Goal: Information Seeking & Learning: Compare options

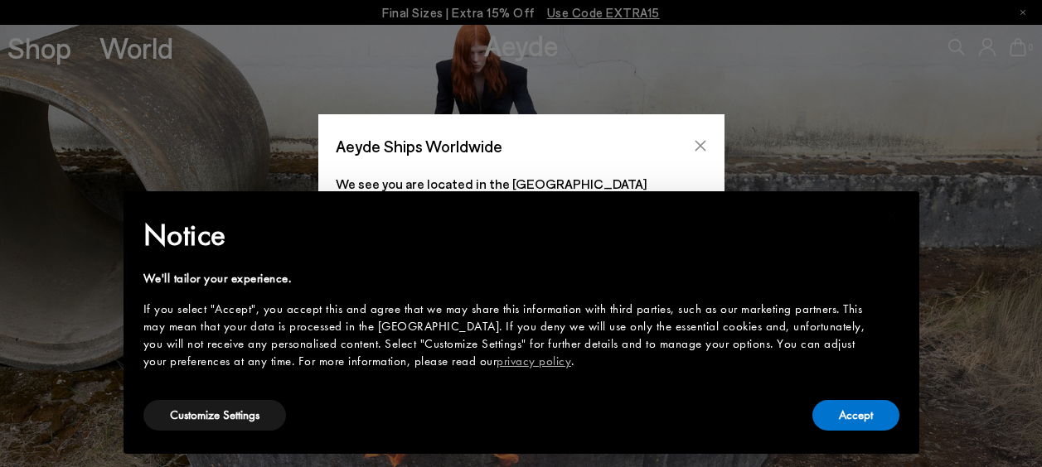
drag, startPoint x: 0, startPoint y: 0, endPoint x: 705, endPoint y: 139, distance: 719.0
click at [705, 139] on icon "Close" at bounding box center [700, 145] width 13 height 13
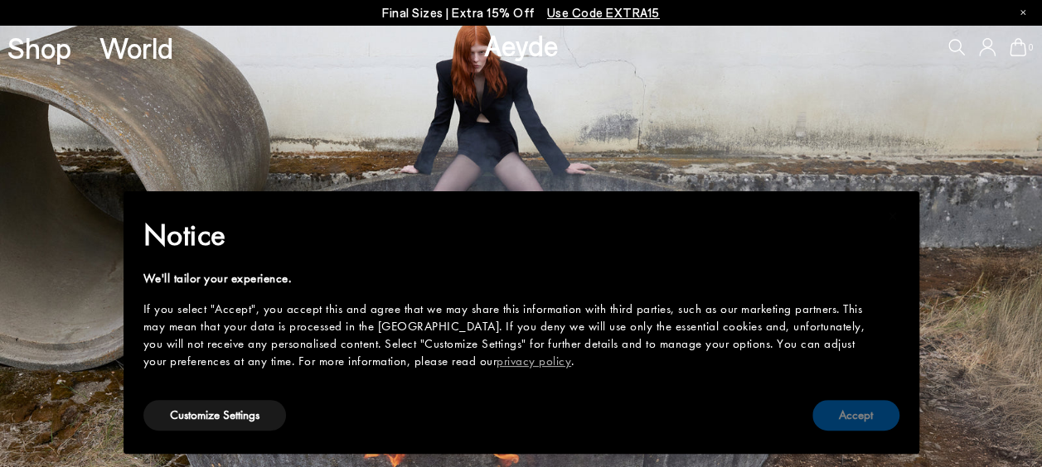
click at [869, 409] on button "Accept" at bounding box center [855, 415] width 87 height 31
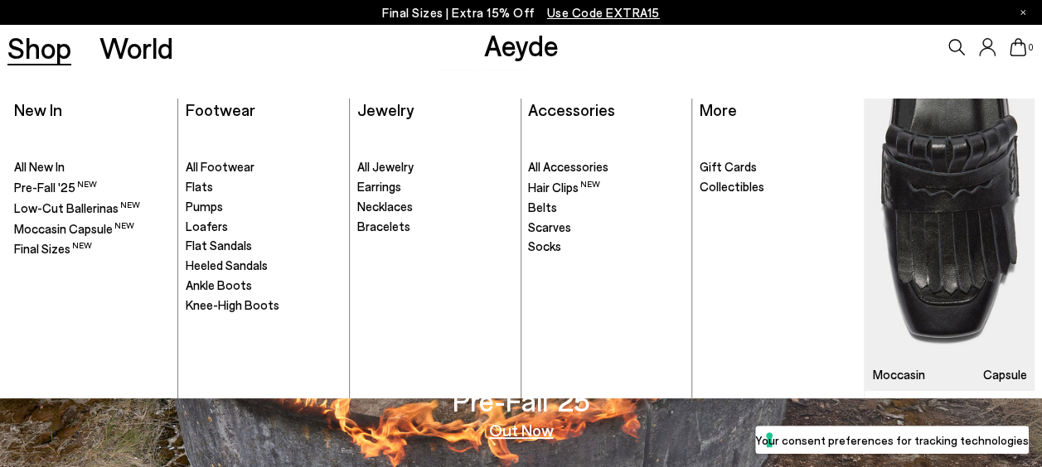
click at [43, 53] on link "Shop" at bounding box center [39, 47] width 64 height 29
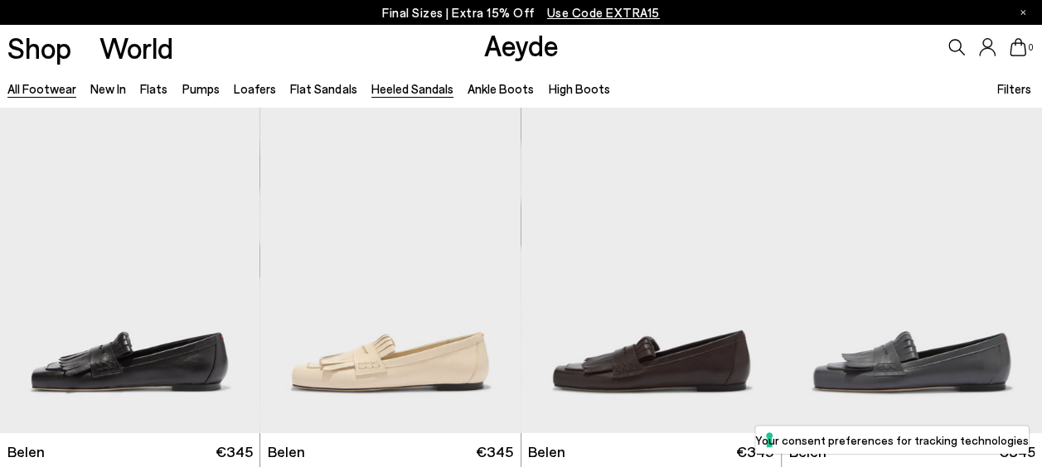
click at [411, 90] on link "Heeled Sandals" at bounding box center [412, 88] width 82 height 15
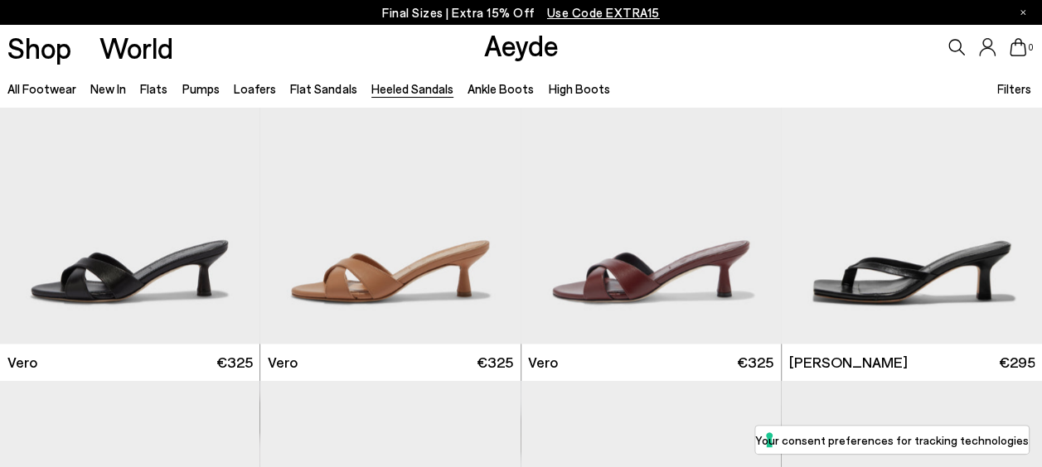
scroll to position [829, 0]
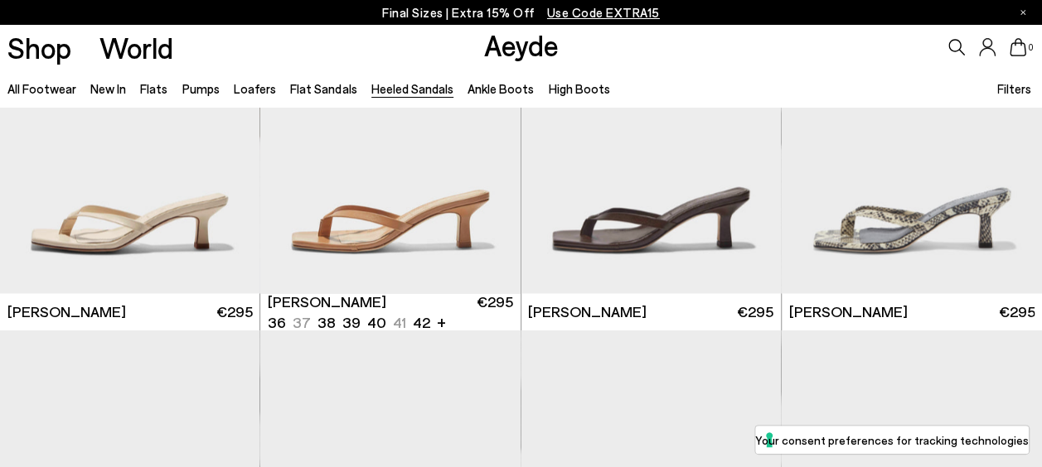
scroll to position [1243, 0]
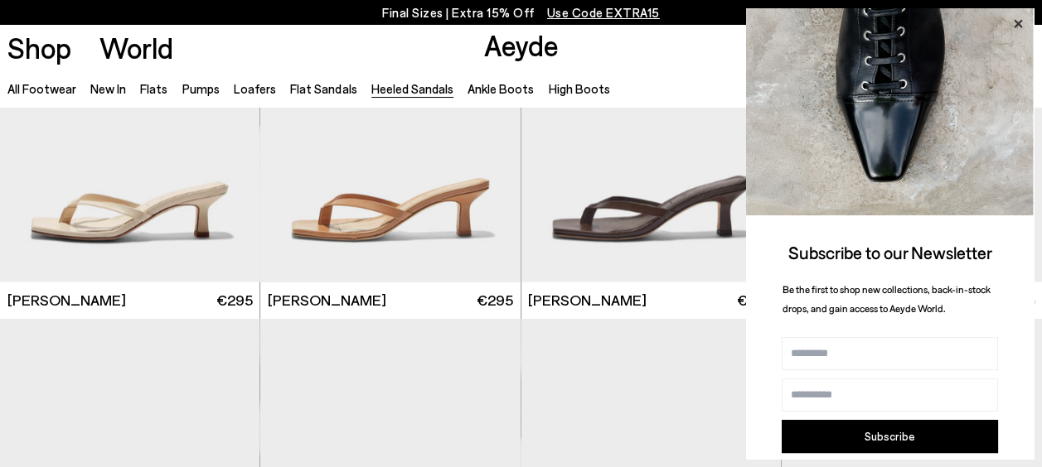
click at [1022, 22] on icon at bounding box center [1018, 24] width 22 height 22
click at [1021, 18] on icon at bounding box center [1018, 24] width 22 height 22
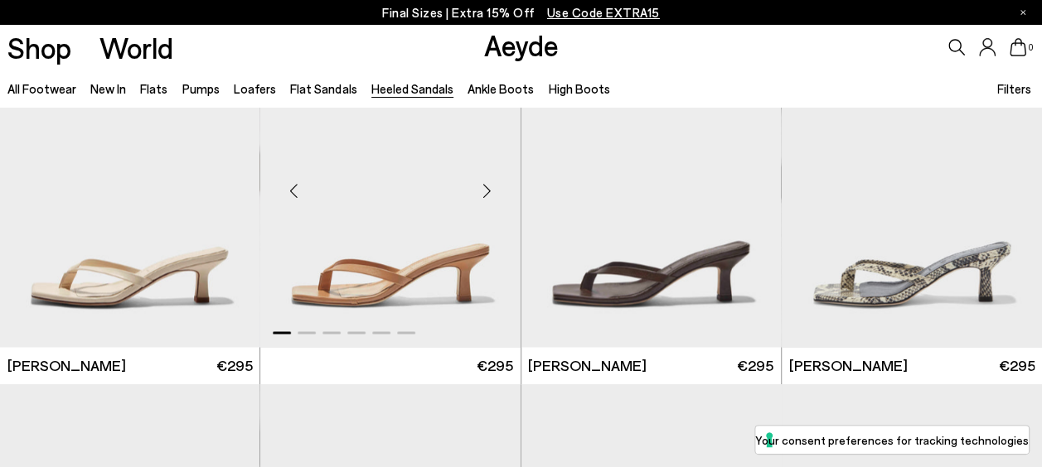
scroll to position [1409, 0]
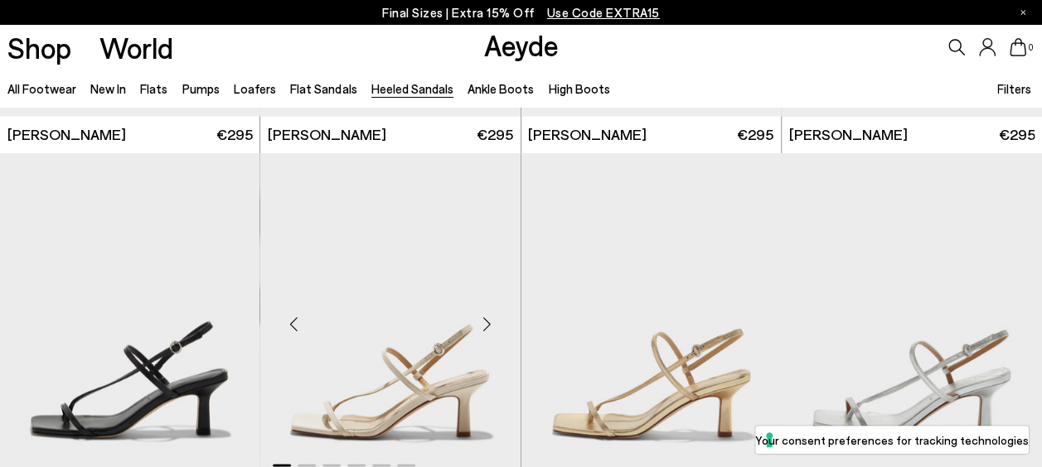
click at [494, 314] on div "Next slide" at bounding box center [488, 323] width 50 height 50
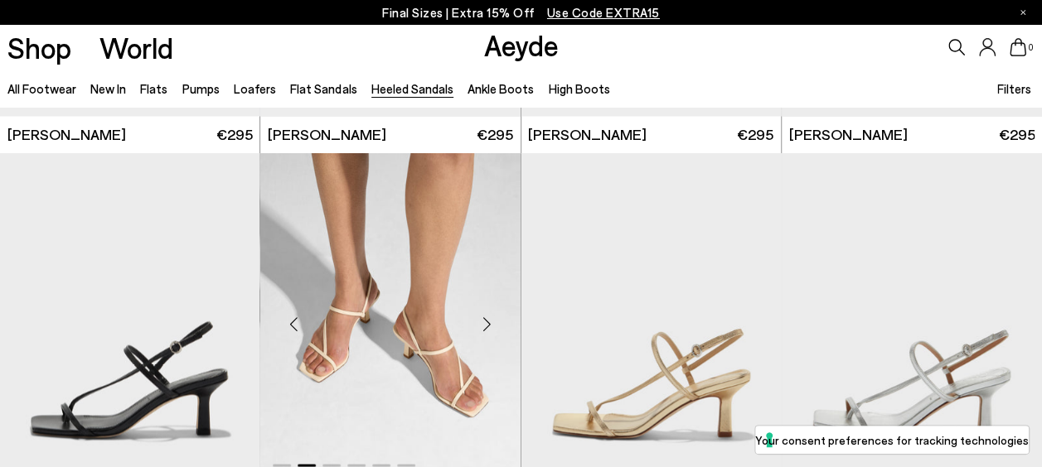
click at [494, 314] on div "Next slide" at bounding box center [488, 323] width 50 height 50
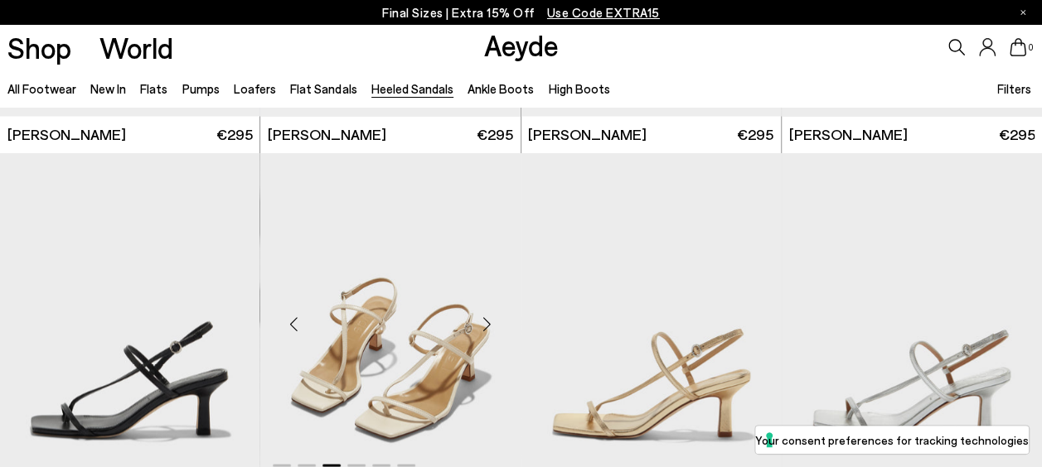
click at [494, 314] on div "Next slide" at bounding box center [488, 323] width 50 height 50
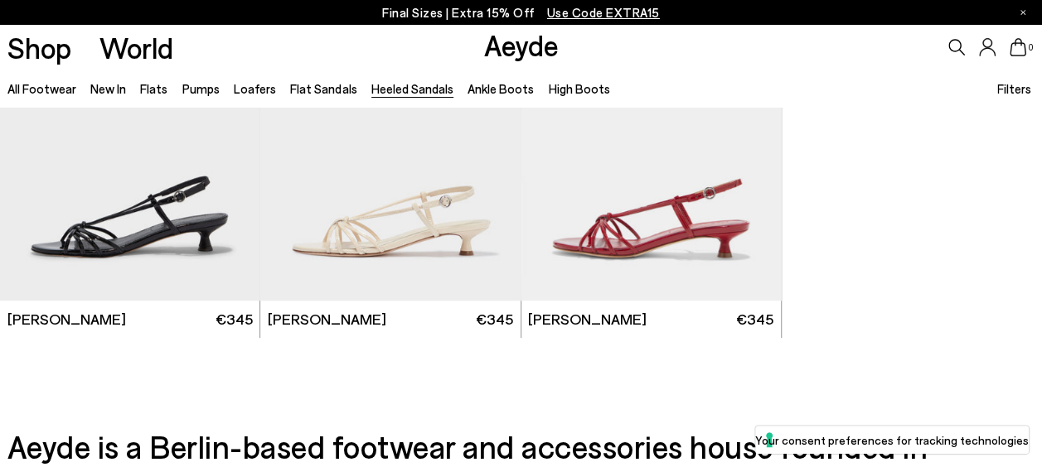
scroll to position [3315, 0]
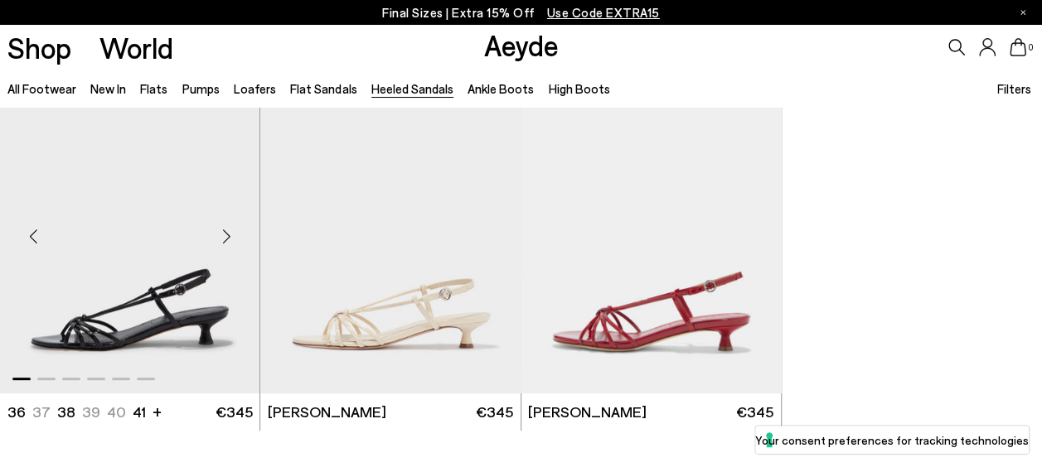
click at [224, 240] on div "Next slide" at bounding box center [226, 237] width 50 height 50
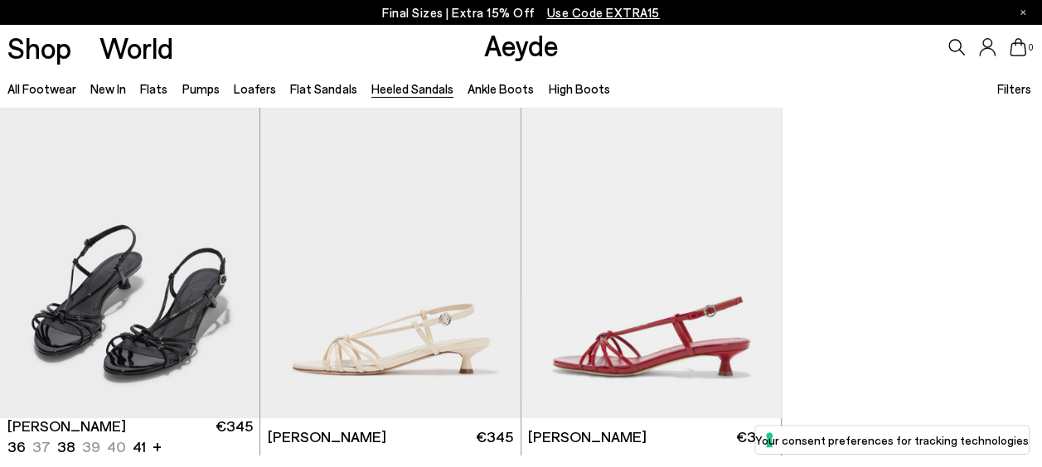
scroll to position [3289, 0]
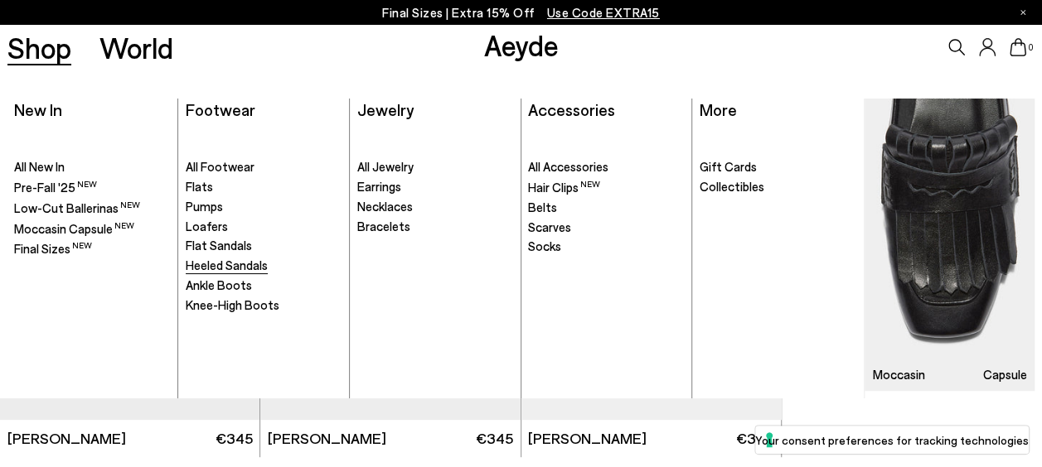
click at [224, 264] on span "Heeled Sandals" at bounding box center [227, 265] width 82 height 15
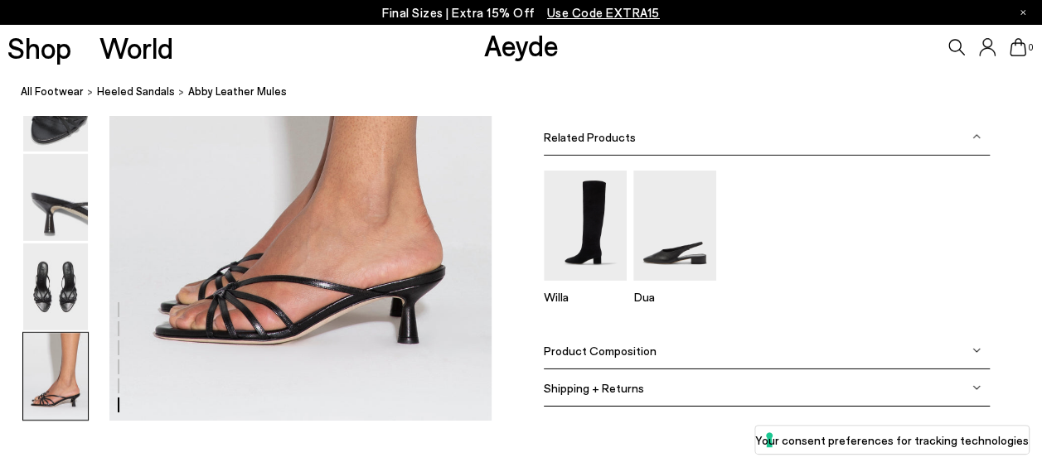
scroll to position [2569, 0]
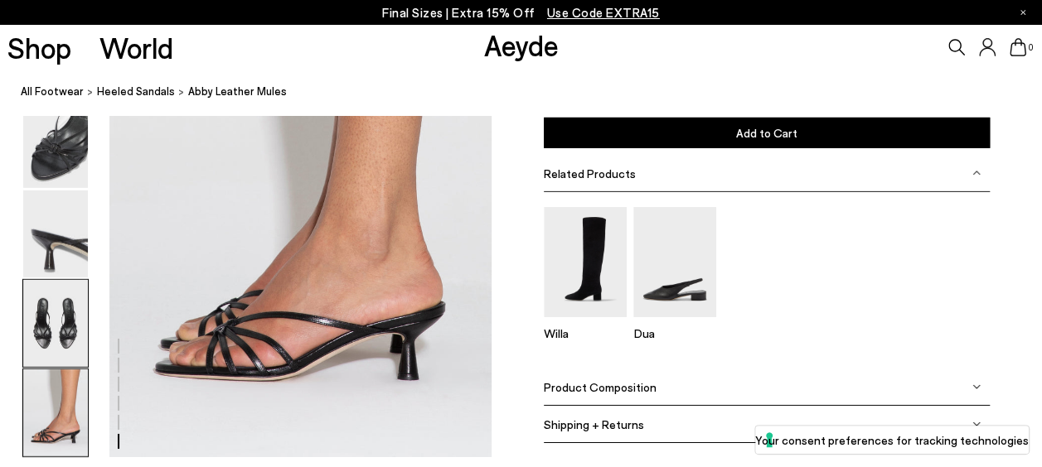
click at [71, 304] on img at bounding box center [55, 323] width 65 height 87
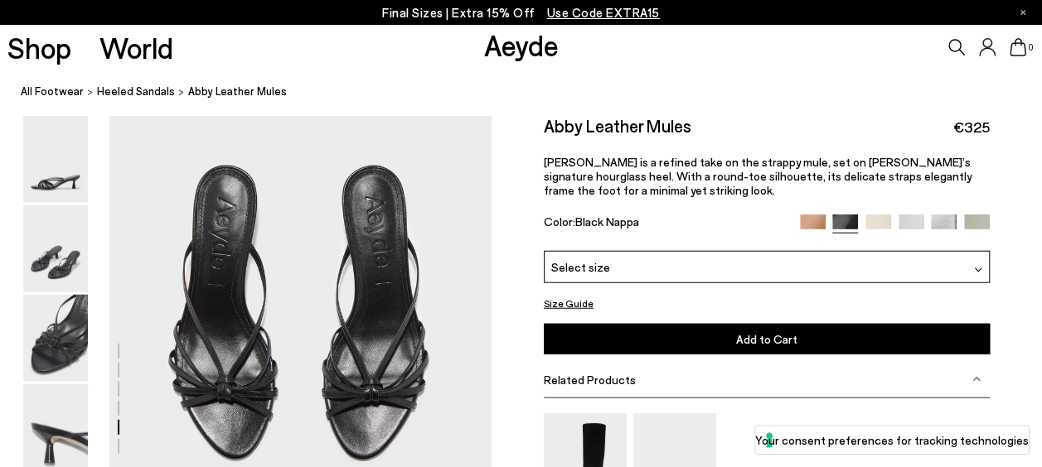
scroll to position [1891, 0]
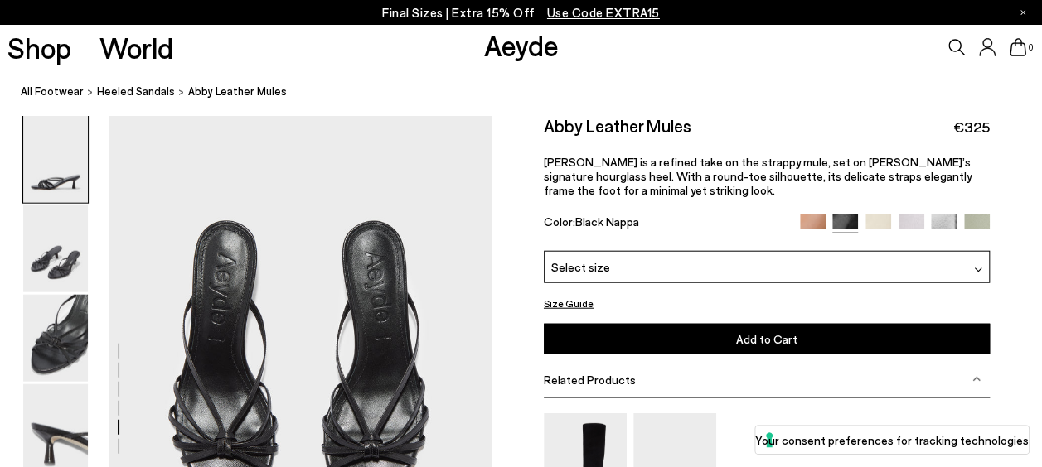
click at [65, 172] on img at bounding box center [55, 159] width 65 height 87
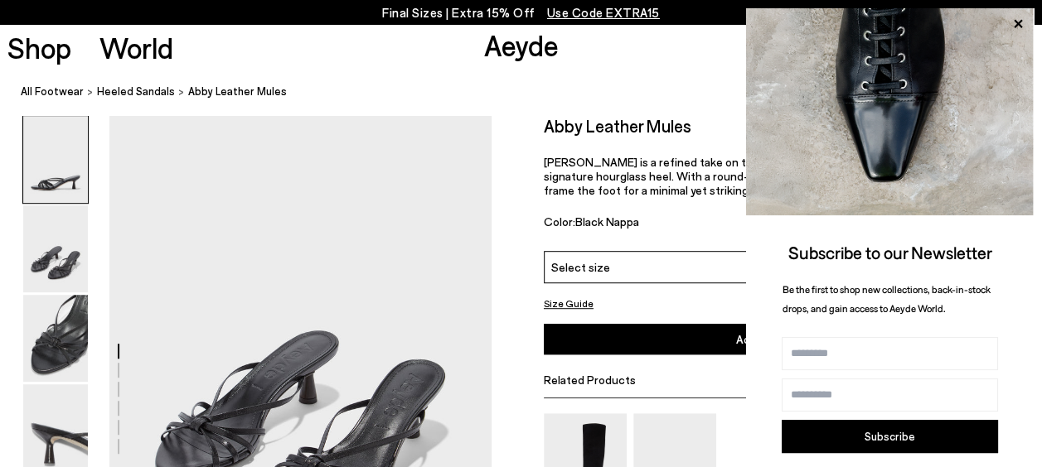
scroll to position [0, 0]
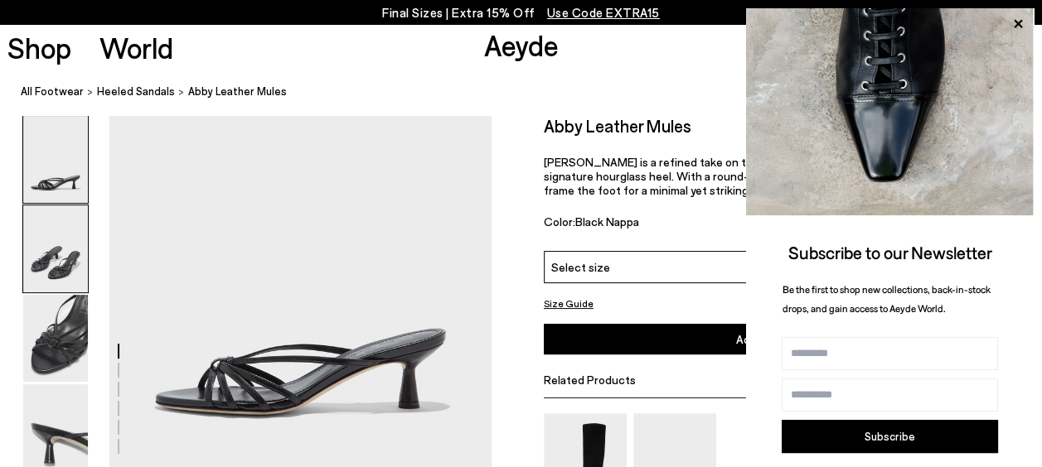
click at [45, 274] on img at bounding box center [55, 249] width 65 height 87
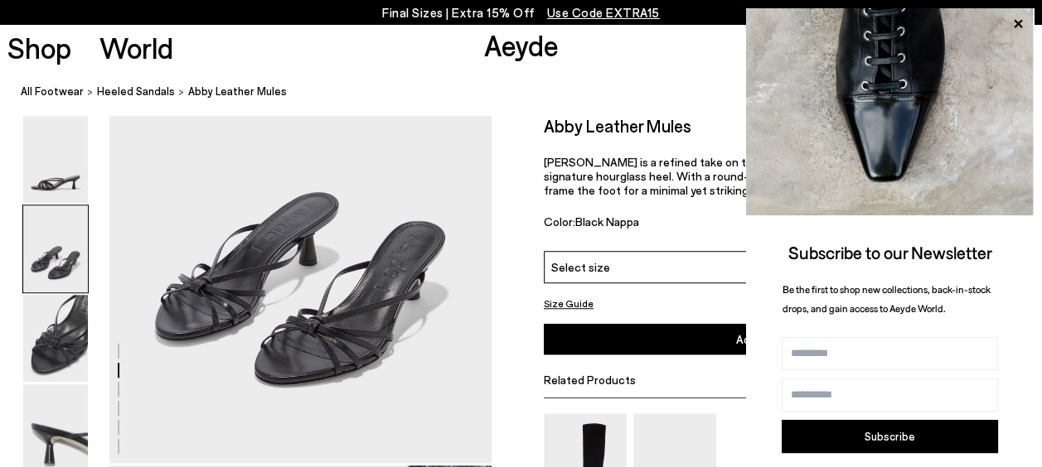
scroll to position [522, 0]
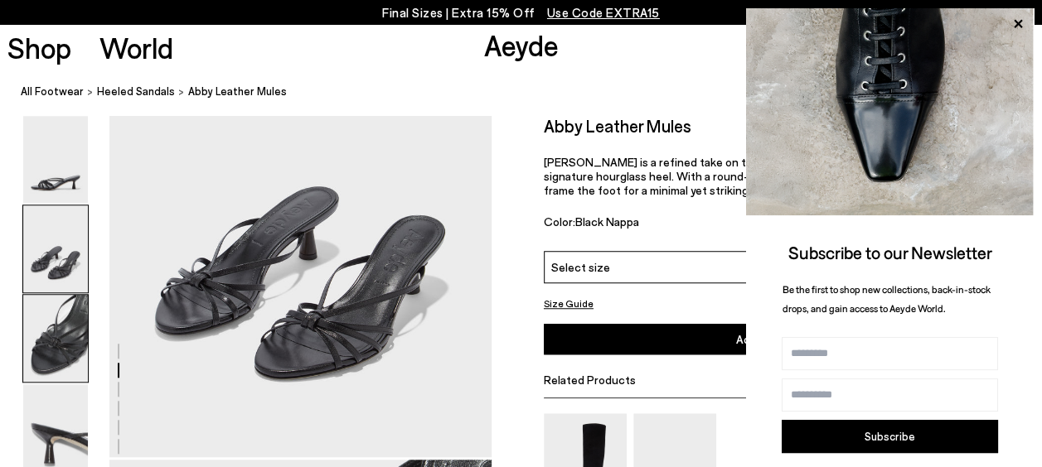
click at [58, 328] on img at bounding box center [55, 338] width 65 height 87
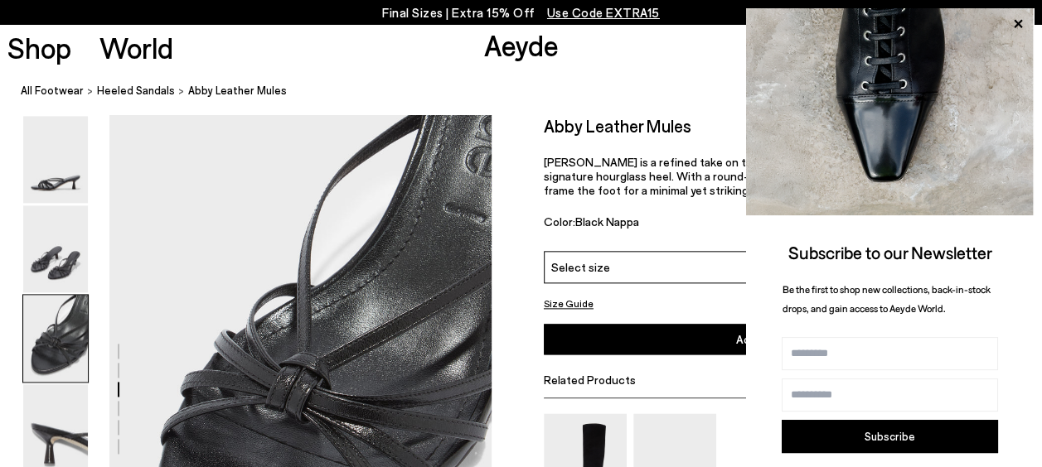
scroll to position [1034, 0]
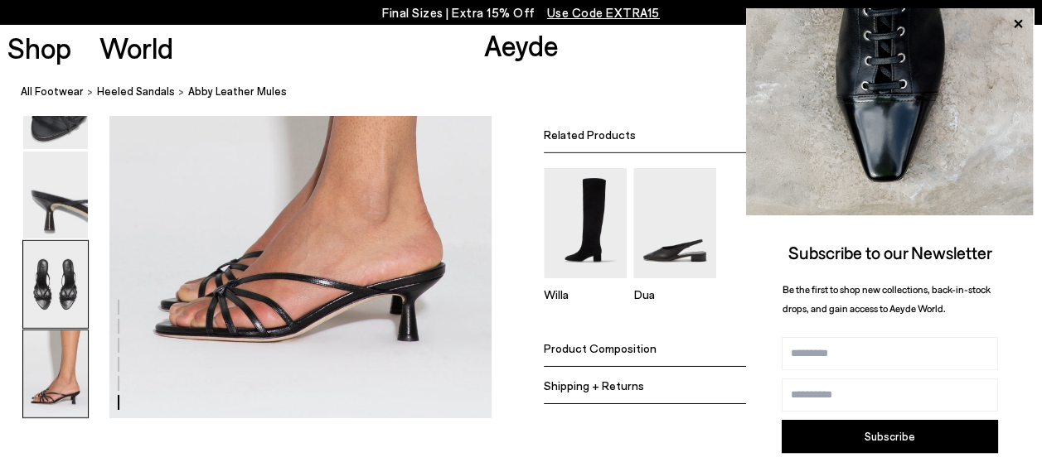
click at [66, 280] on img at bounding box center [55, 284] width 65 height 87
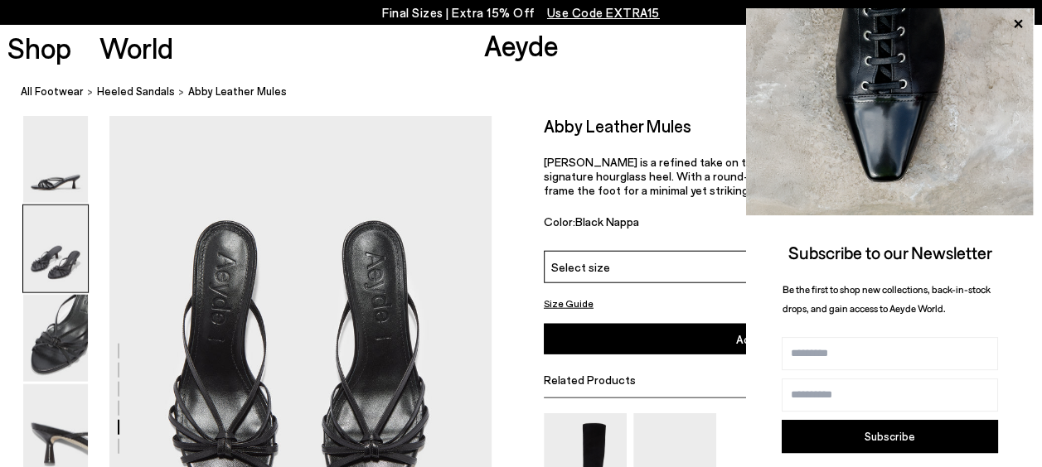
click at [66, 253] on img at bounding box center [55, 249] width 65 height 87
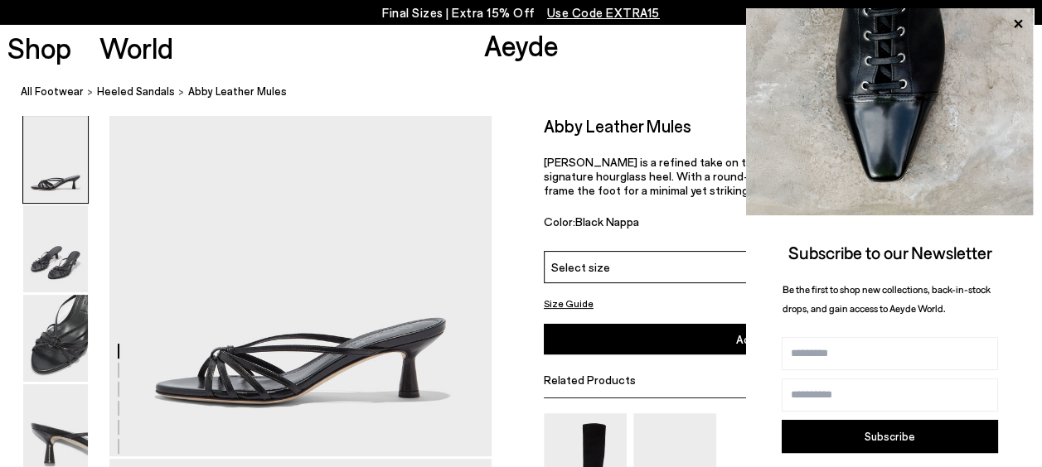
scroll to position [0, 0]
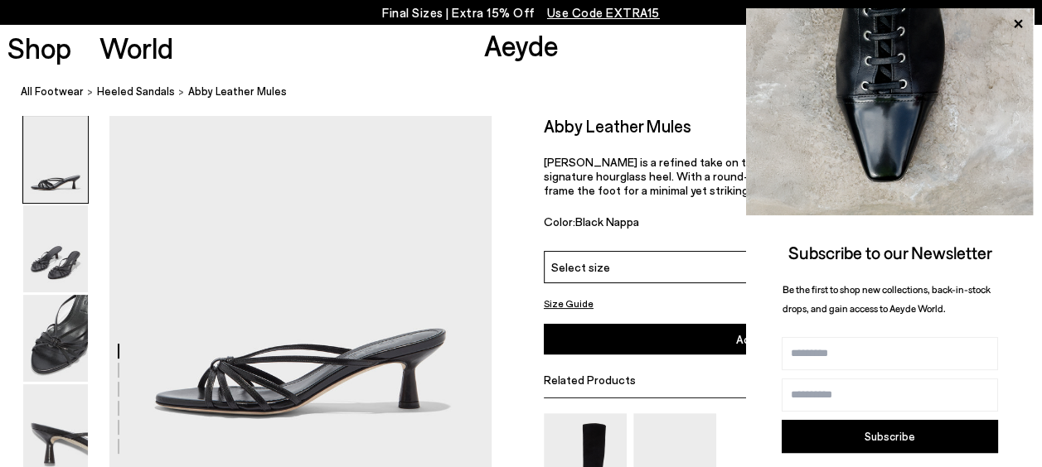
click at [1017, 19] on icon at bounding box center [1018, 24] width 22 height 22
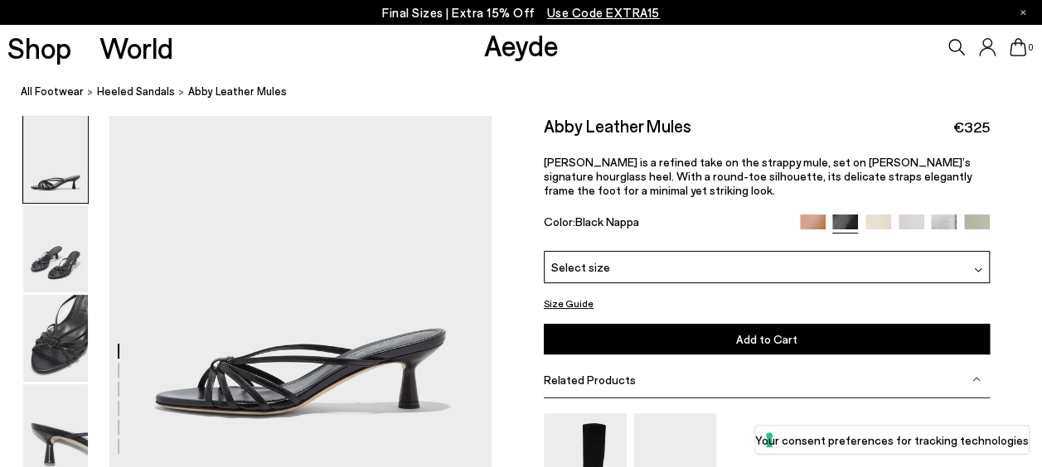
click at [61, 257] on img at bounding box center [55, 249] width 65 height 87
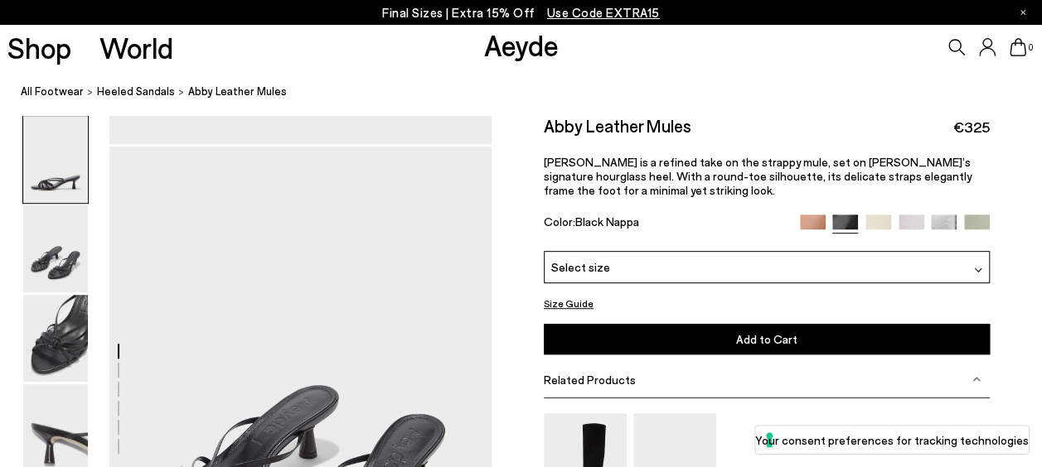
scroll to position [356, 0]
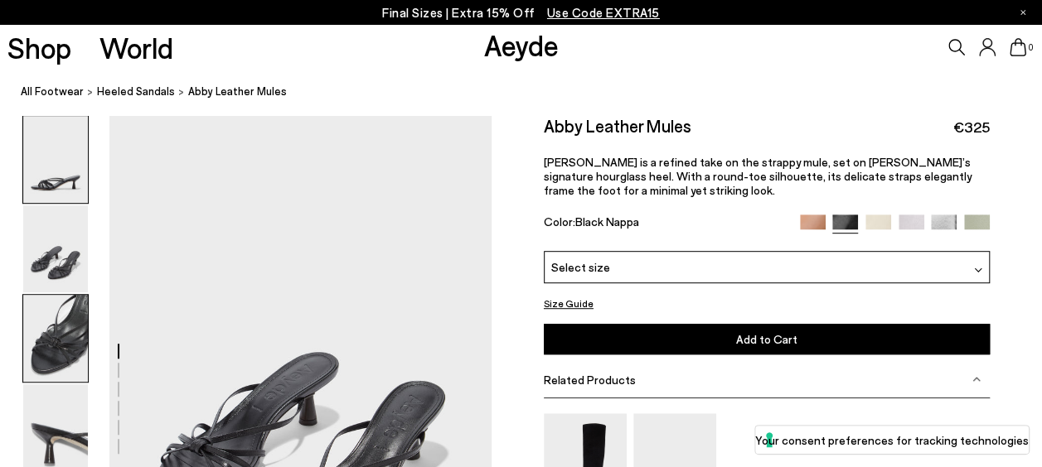
click at [51, 323] on img at bounding box center [55, 338] width 65 height 87
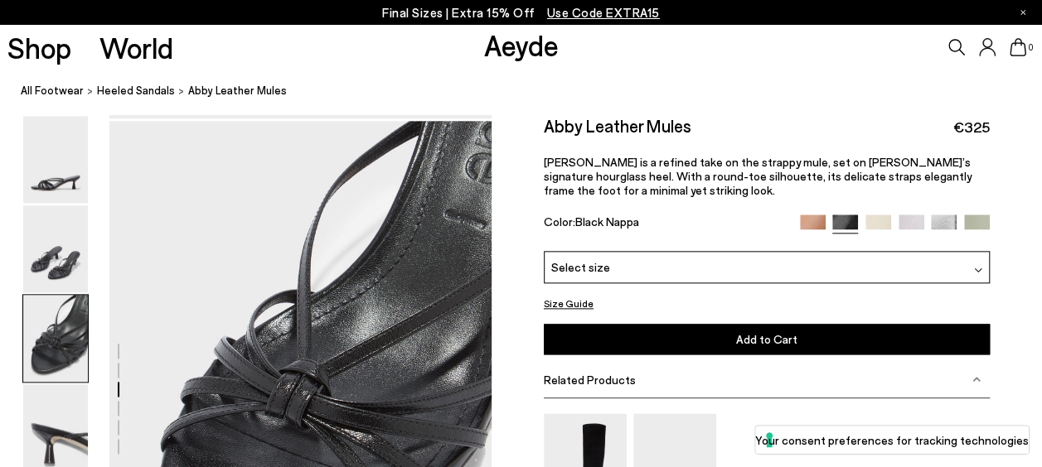
scroll to position [868, 0]
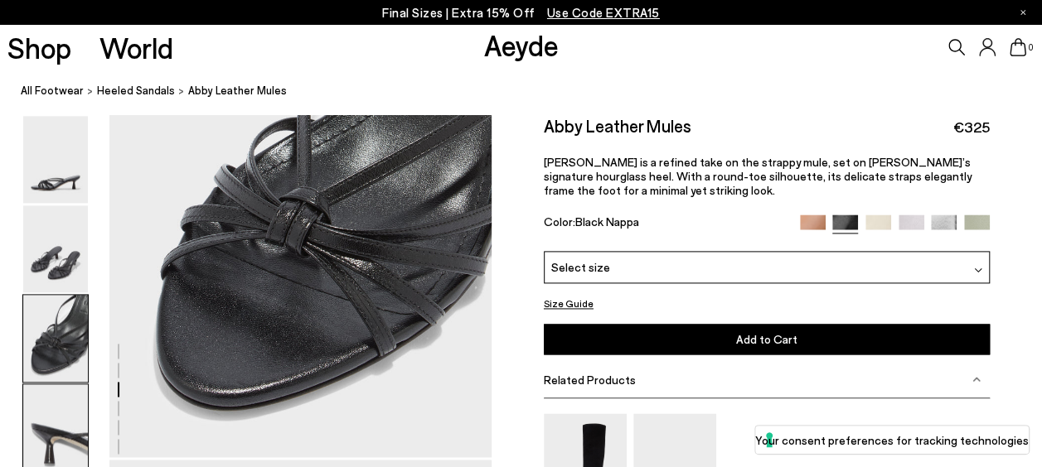
click at [66, 413] on img at bounding box center [55, 428] width 65 height 87
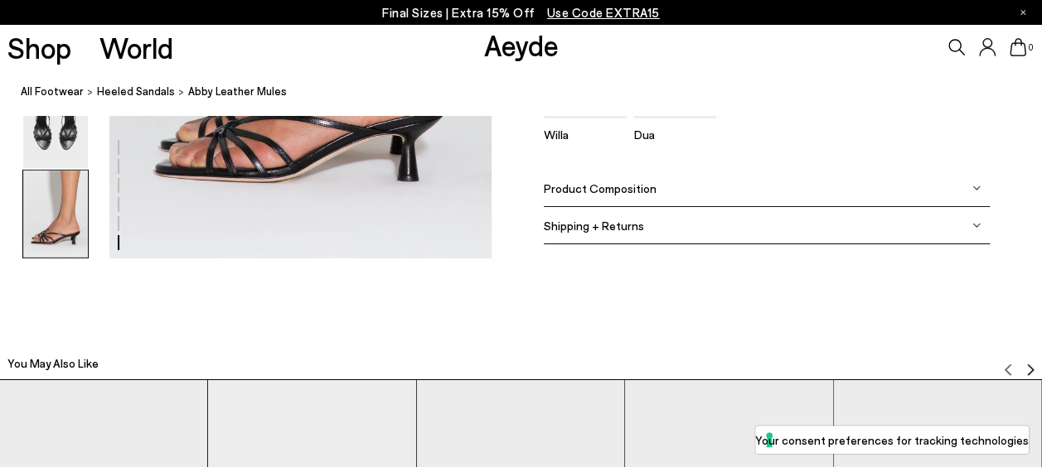
scroll to position [2788, 0]
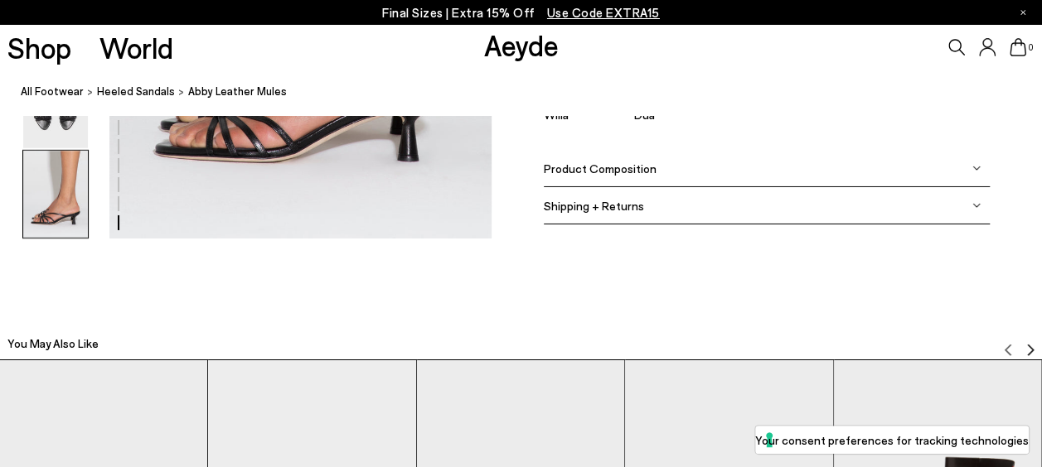
click at [637, 177] on div "Product Composition" at bounding box center [767, 168] width 446 height 37
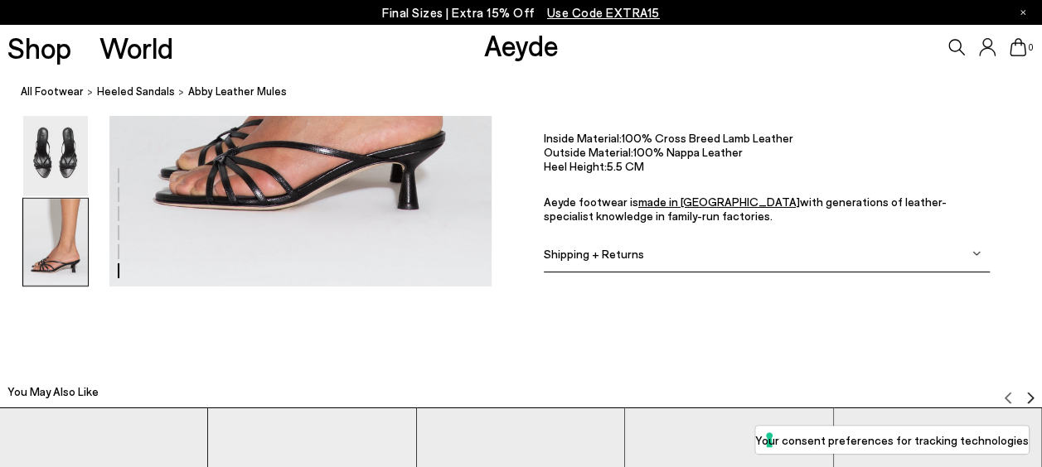
scroll to position [2705, 0]
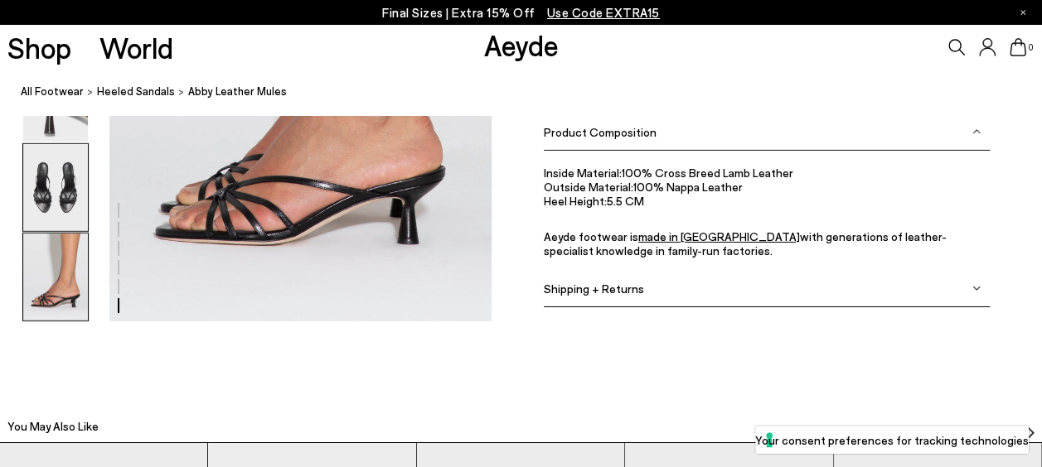
click at [80, 181] on img at bounding box center [55, 187] width 65 height 87
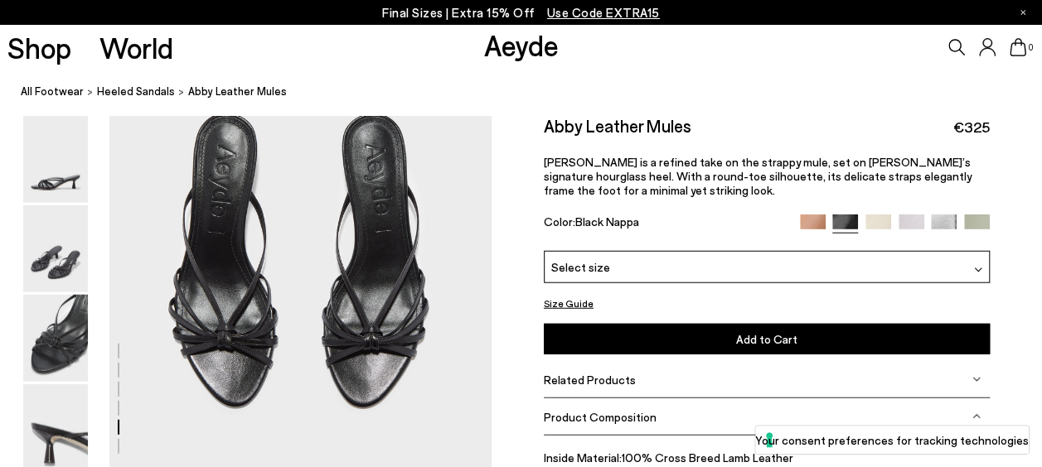
scroll to position [2057, 0]
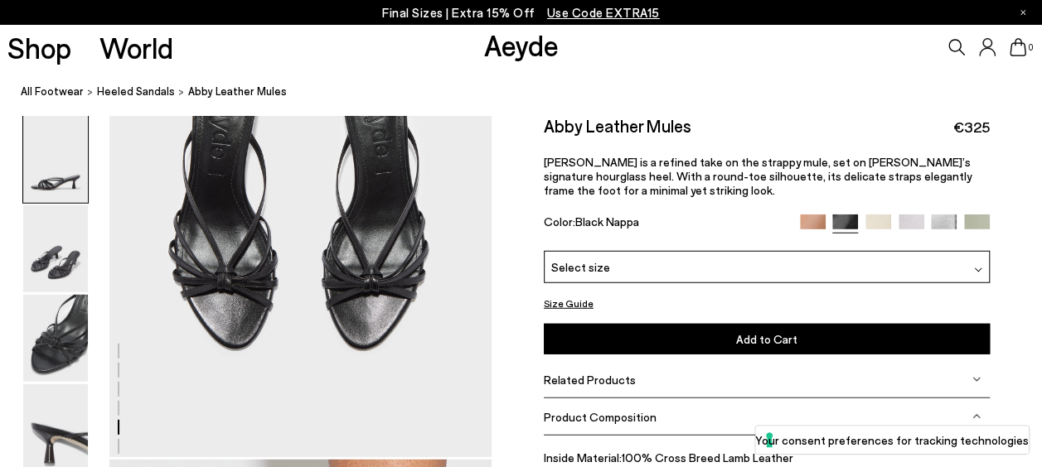
click at [49, 151] on img at bounding box center [55, 159] width 65 height 87
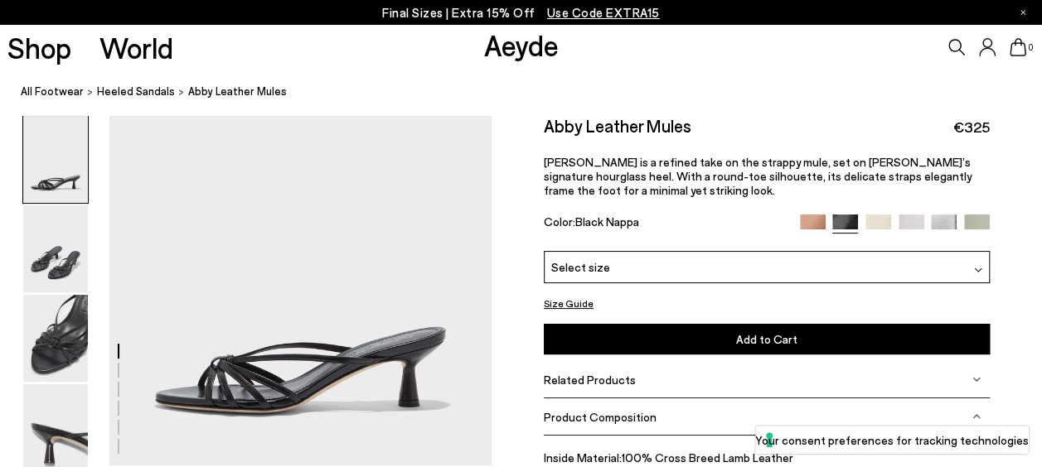
scroll to position [0, 0]
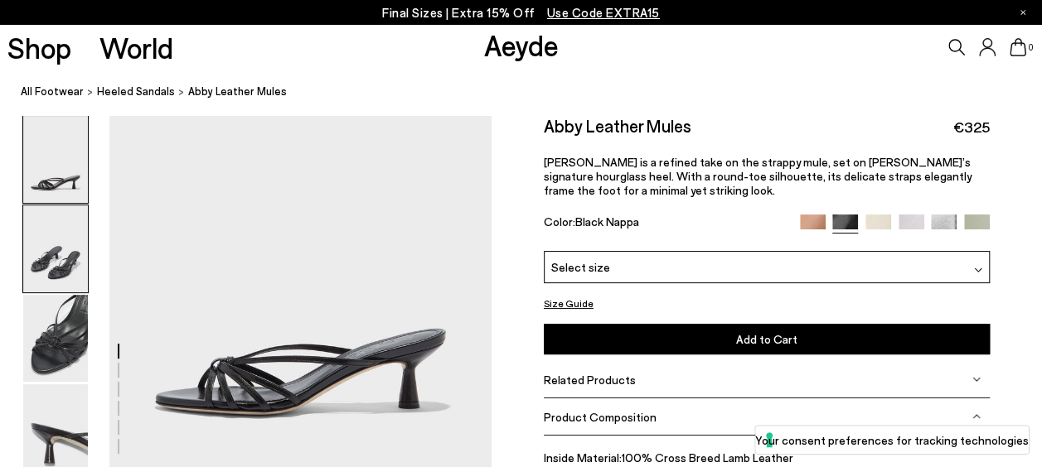
click at [24, 268] on img at bounding box center [55, 249] width 65 height 87
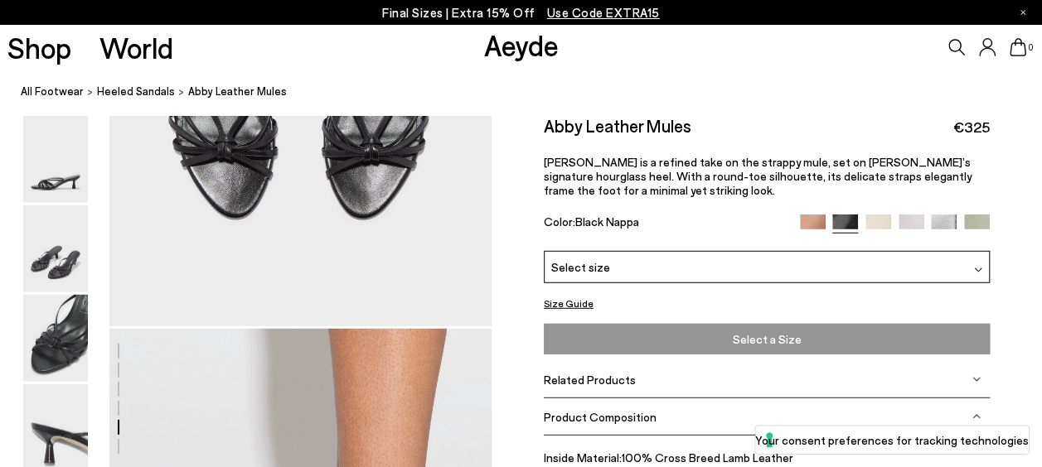
scroll to position [2204, 0]
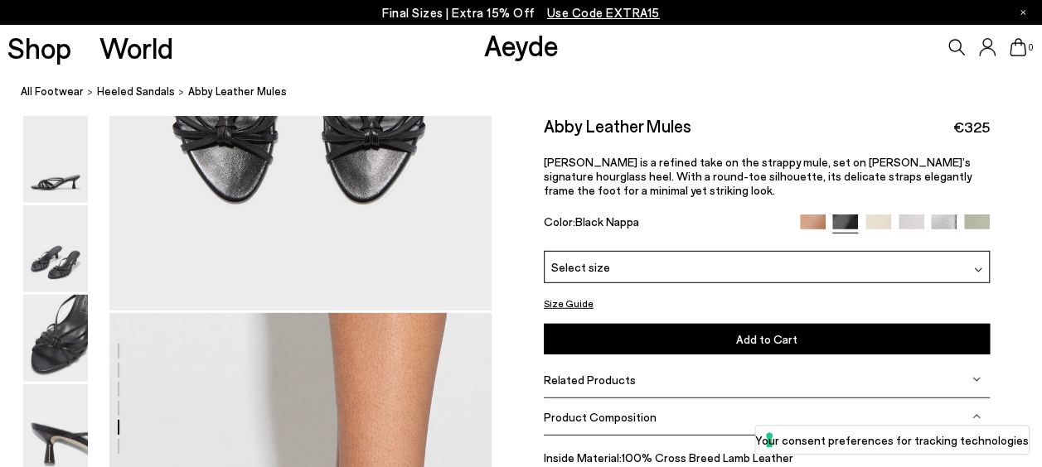
click at [675, 414] on div "Product Composition" at bounding box center [767, 417] width 446 height 37
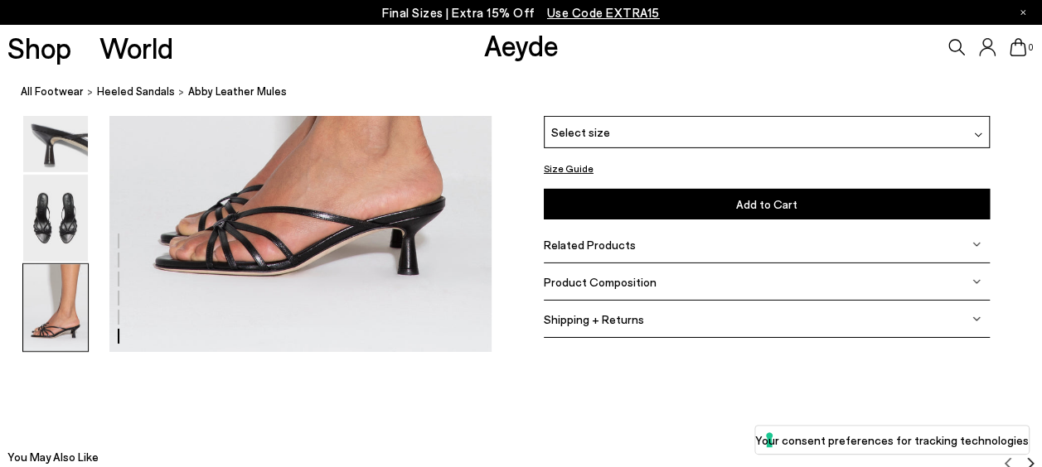
scroll to position [2618, 0]
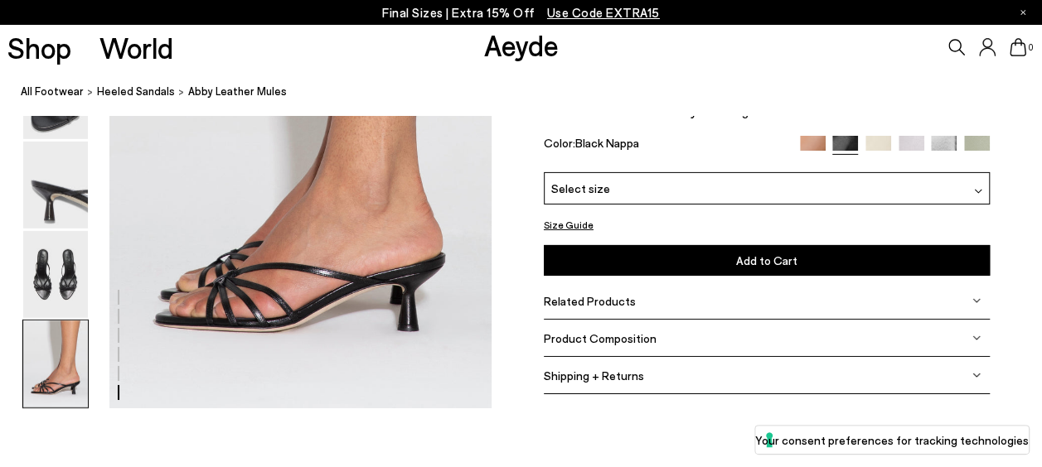
click at [615, 314] on div "Related Products" at bounding box center [767, 301] width 446 height 37
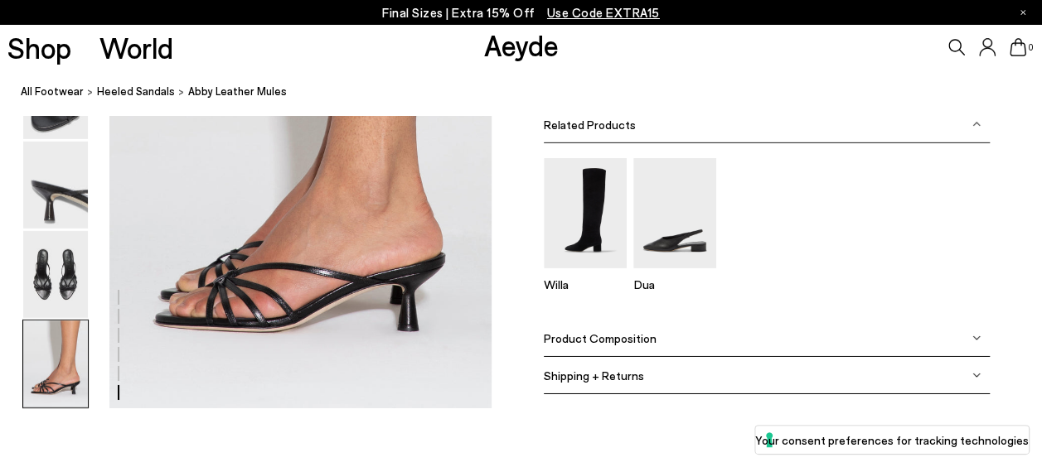
click at [622, 338] on span "Product Composition" at bounding box center [600, 339] width 113 height 14
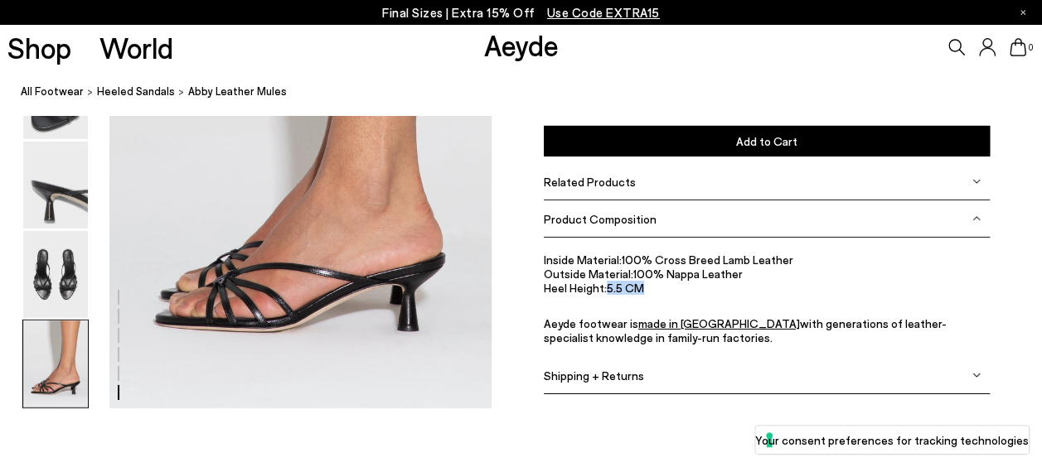
drag, startPoint x: 605, startPoint y: 285, endPoint x: 654, endPoint y: 288, distance: 49.0
click at [654, 288] on li "Heel Height: 5.5 CM" at bounding box center [767, 288] width 446 height 14
copy li "5.5 CM"
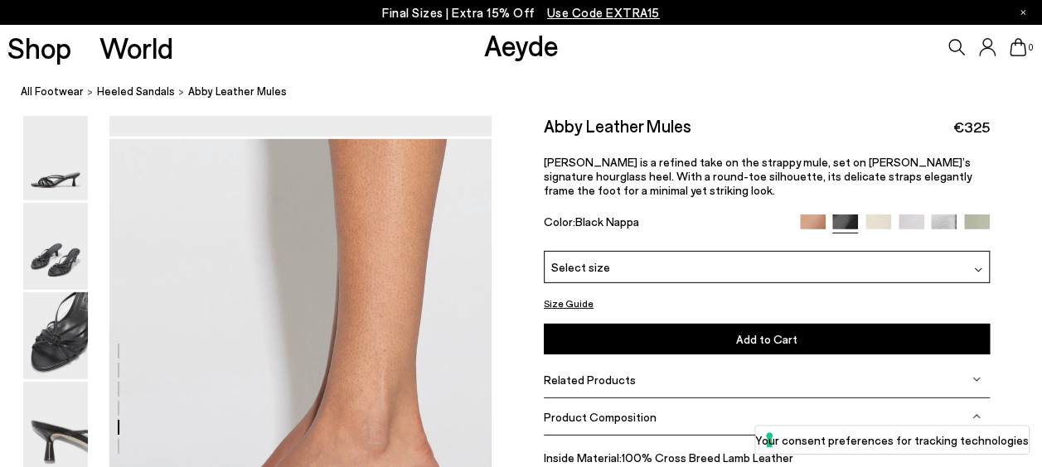
scroll to position [2121, 0]
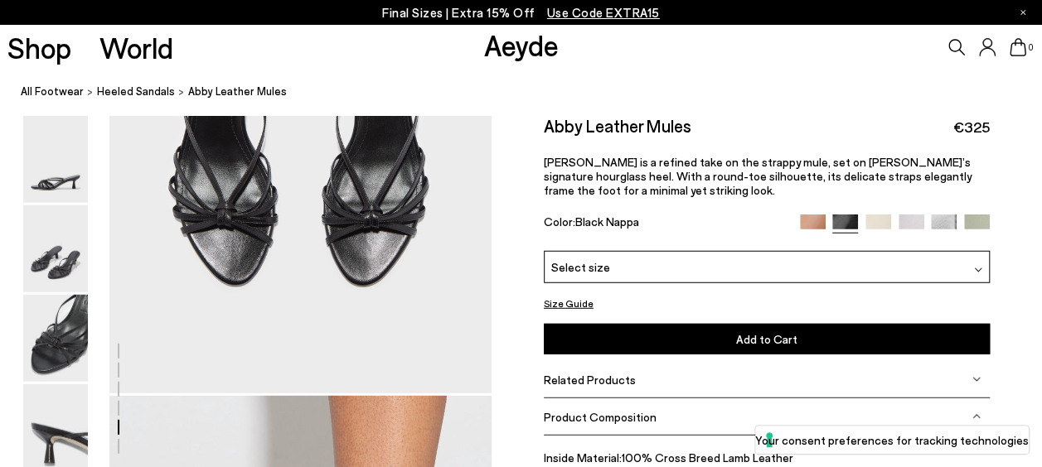
click at [817, 224] on img at bounding box center [813, 228] width 26 height 26
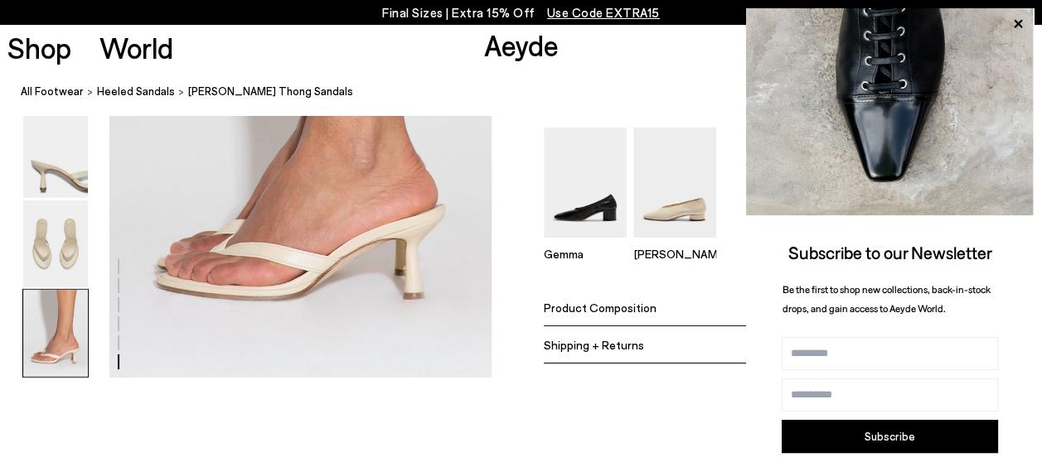
scroll to position [2652, 0]
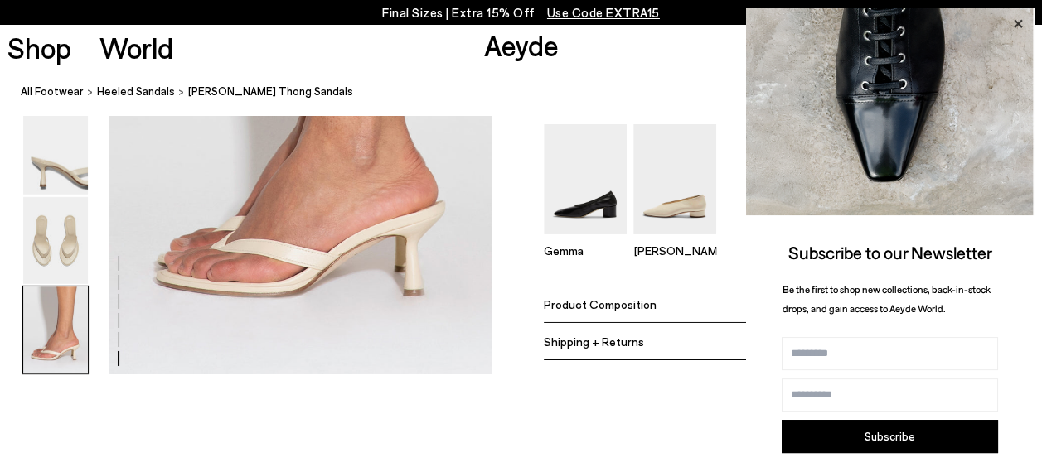
click at [1018, 20] on icon at bounding box center [1018, 24] width 22 height 22
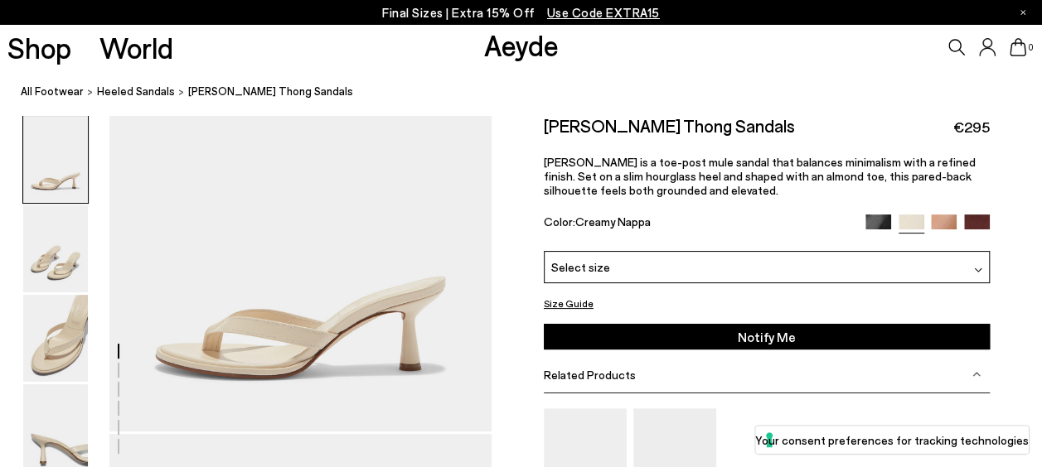
scroll to position [0, 0]
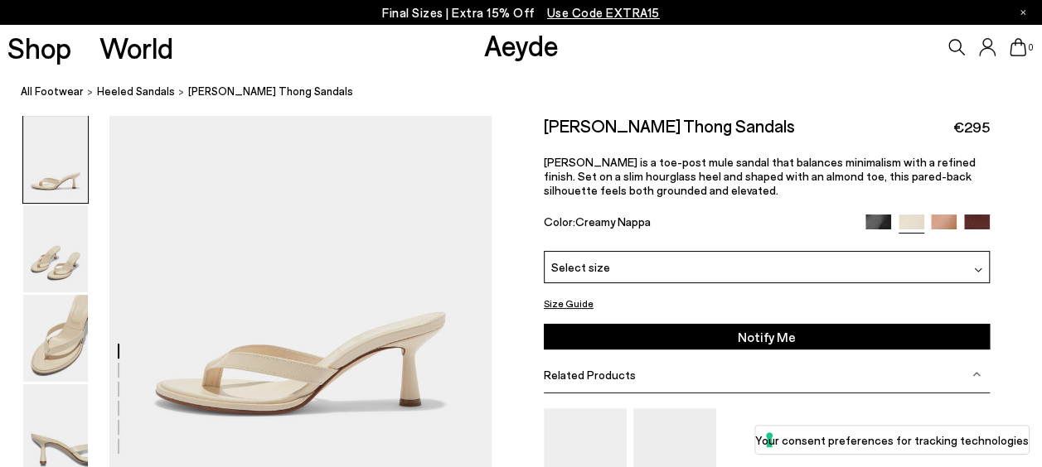
click at [854, 225] on div "Color: Creamy Nappa" at bounding box center [767, 224] width 446 height 19
click at [870, 222] on img at bounding box center [878, 228] width 26 height 26
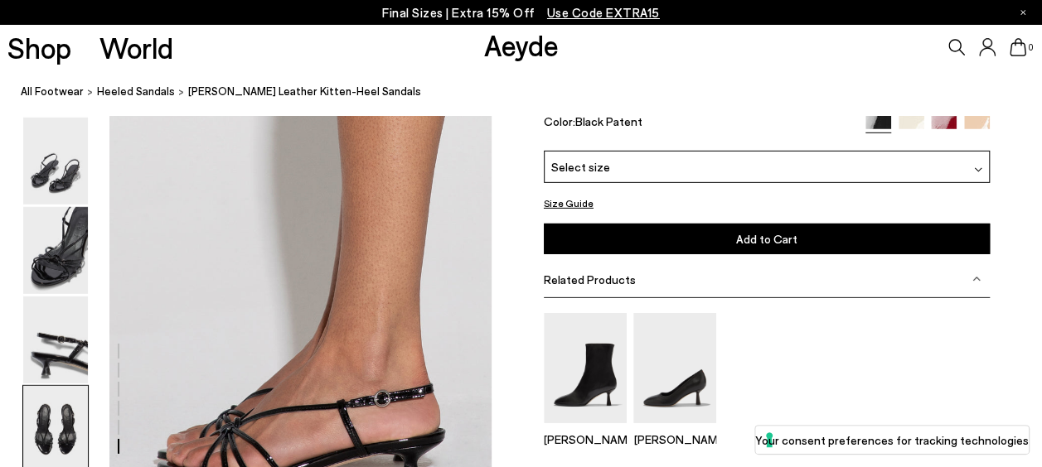
scroll to position [2629, 0]
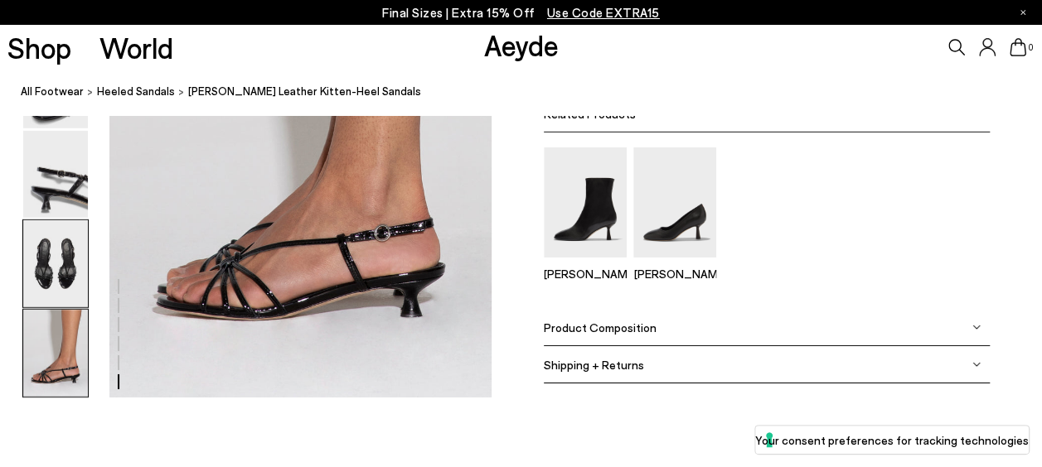
click at [75, 266] on img at bounding box center [55, 263] width 65 height 87
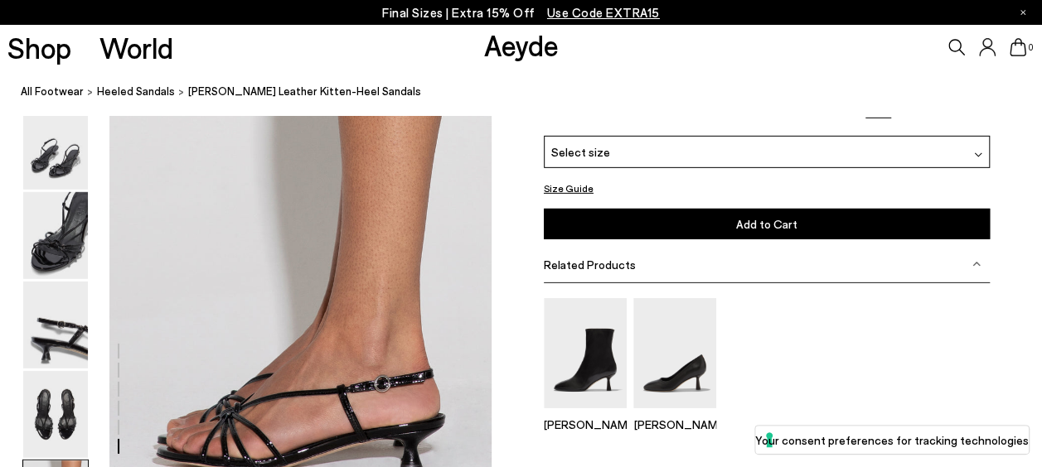
scroll to position [2555, 0]
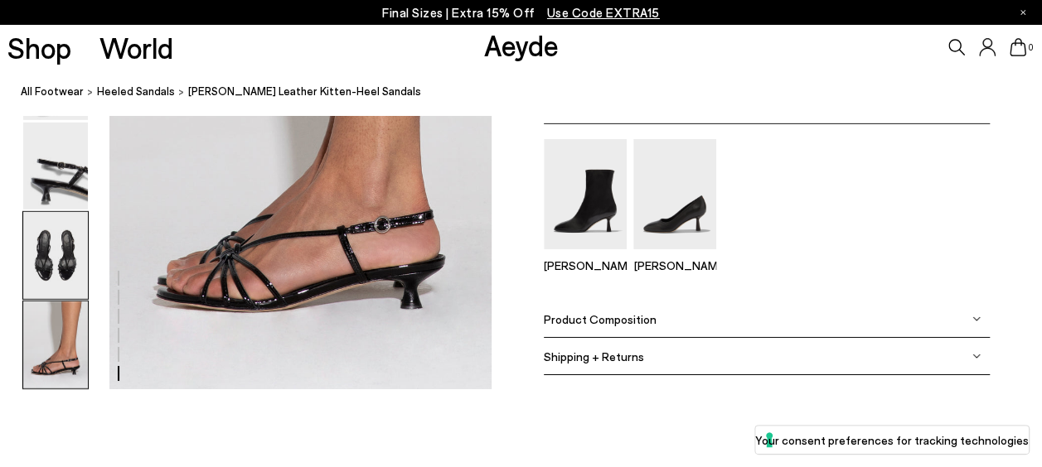
click at [73, 242] on img at bounding box center [55, 255] width 65 height 87
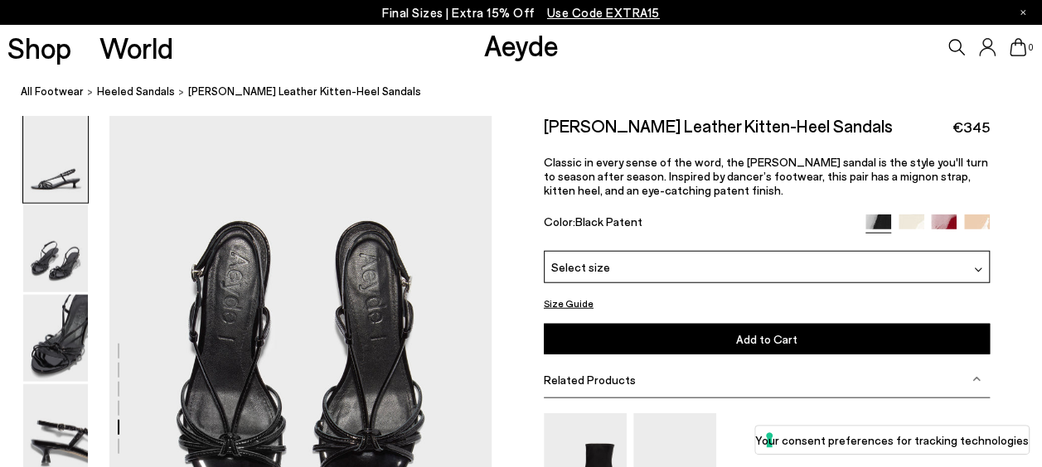
click at [64, 150] on img at bounding box center [55, 159] width 65 height 87
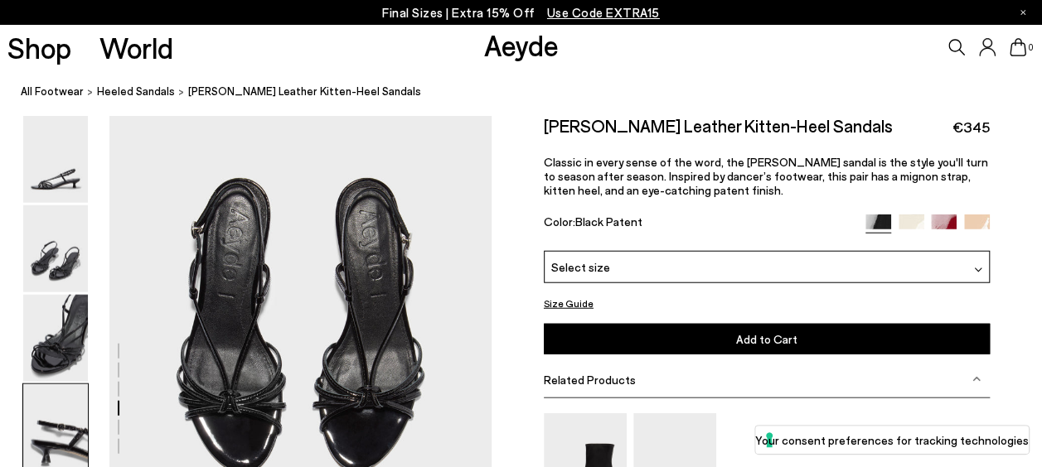
scroll to position [1989, 0]
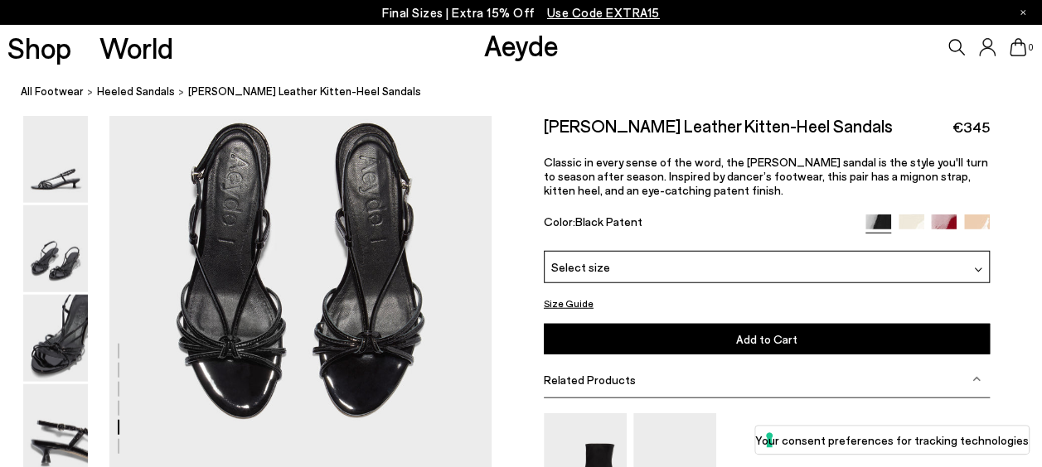
drag, startPoint x: 308, startPoint y: 216, endPoint x: 244, endPoint y: 233, distance: 67.0
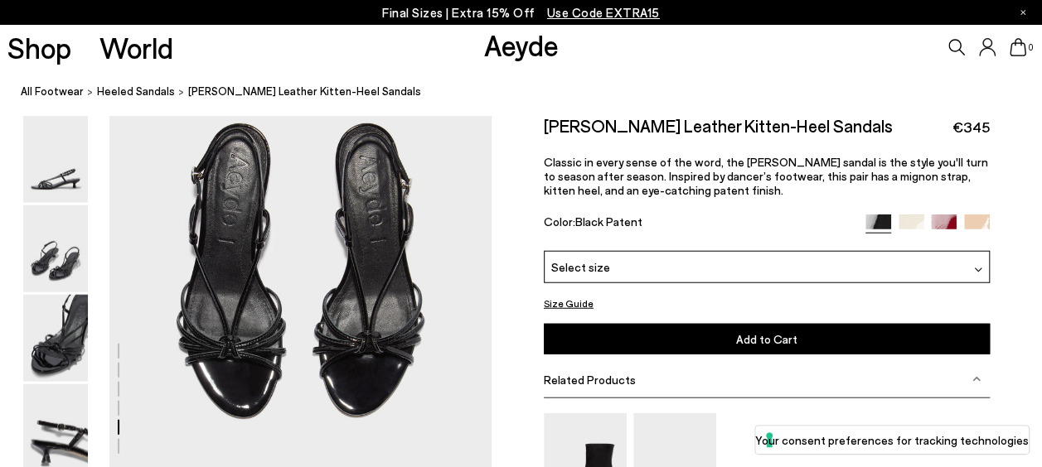
drag, startPoint x: 332, startPoint y: 288, endPoint x: 514, endPoint y: 236, distance: 188.9
click at [514, 236] on div "Size Guide Shoes Belt Our shoes come in European sizing. The easiest way to mea…" at bounding box center [767, 389] width 550 height 549
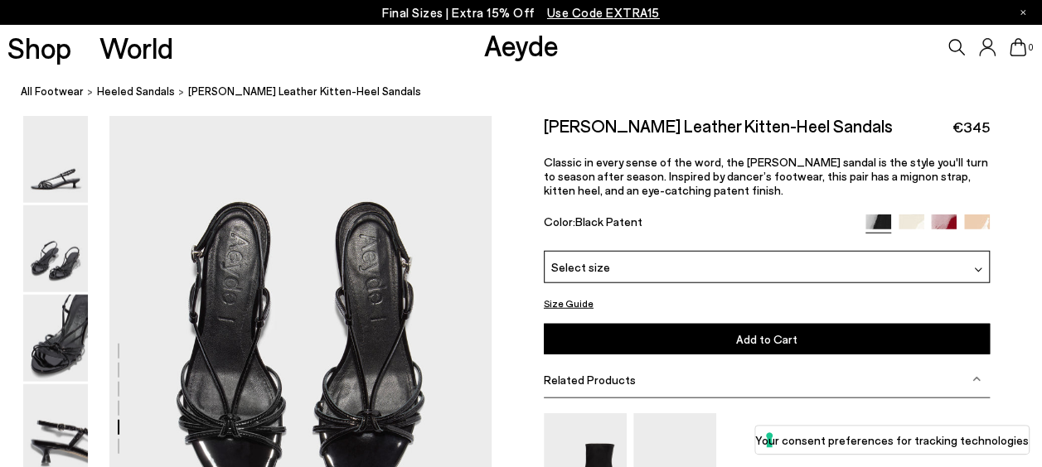
scroll to position [1823, 0]
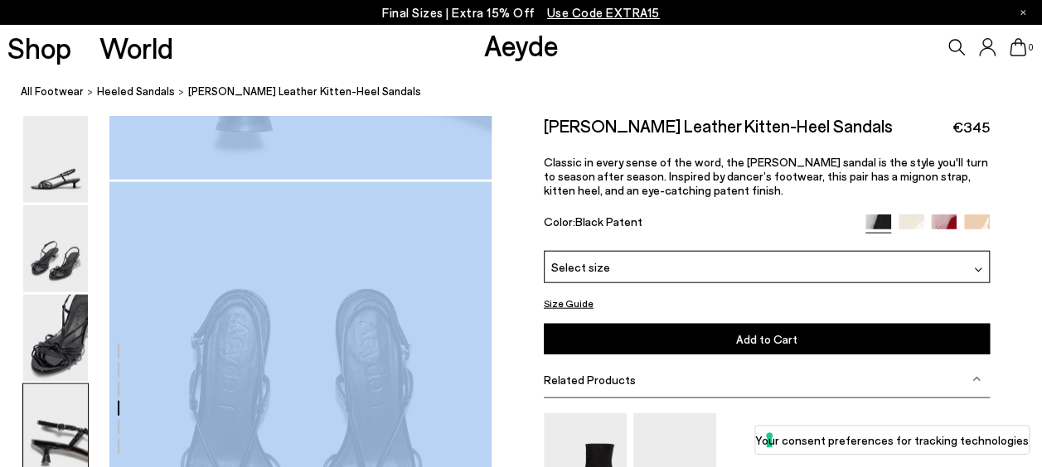
drag, startPoint x: 325, startPoint y: 207, endPoint x: 352, endPoint y: 259, distance: 58.9
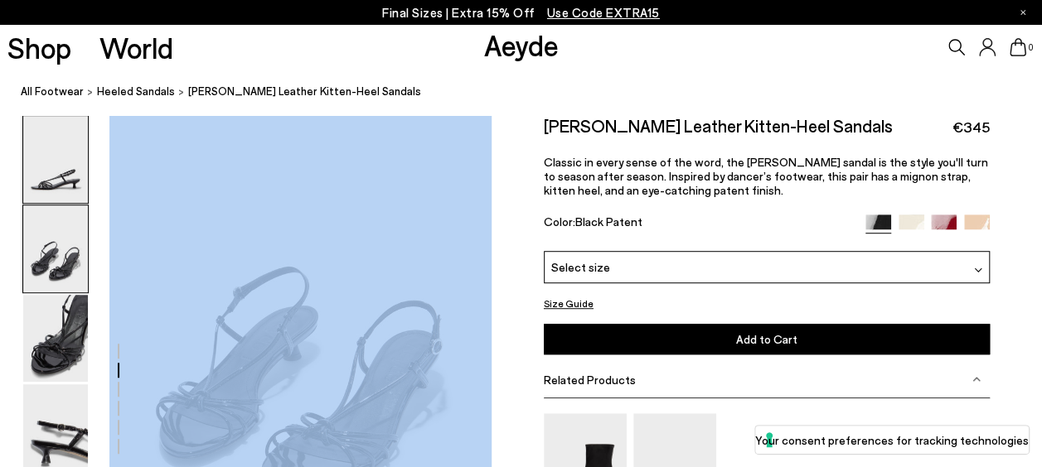
click at [78, 176] on img at bounding box center [55, 159] width 65 height 87
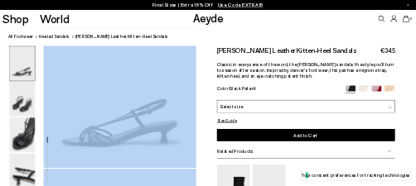
scroll to position [0, 0]
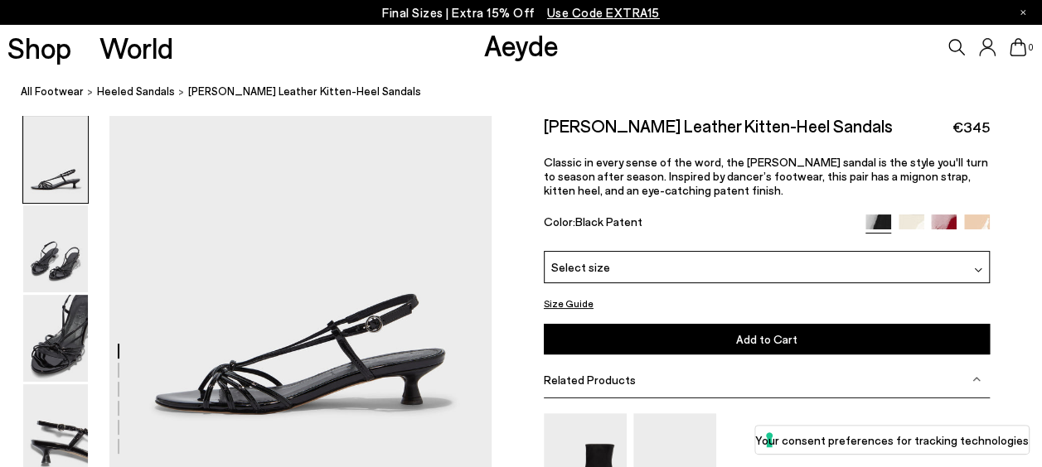
click at [530, 182] on div "Size Guide Shoes Belt Our shoes come in European sizing. The easiest way to mea…" at bounding box center [767, 389] width 550 height 549
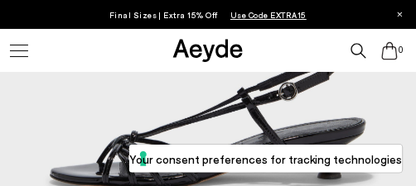
scroll to position [398, 0]
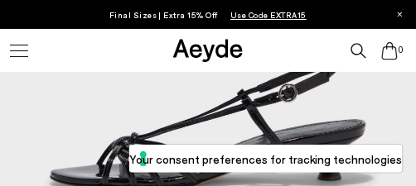
click at [172, 161] on label "Your consent preferences for tracking technologies" at bounding box center [266, 159] width 274 height 17
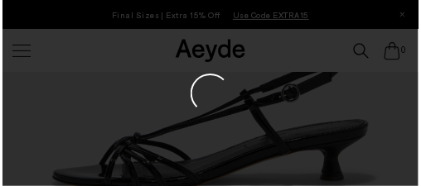
scroll to position [401, 0]
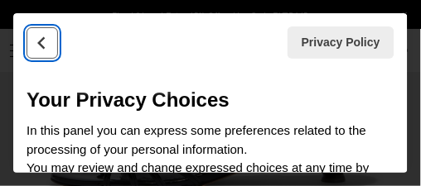
click at [37, 36] on icon "Back" at bounding box center [42, 43] width 17 height 17
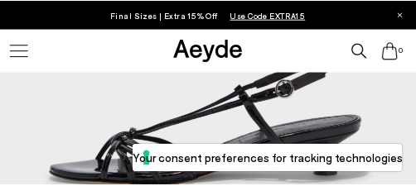
scroll to position [398, 0]
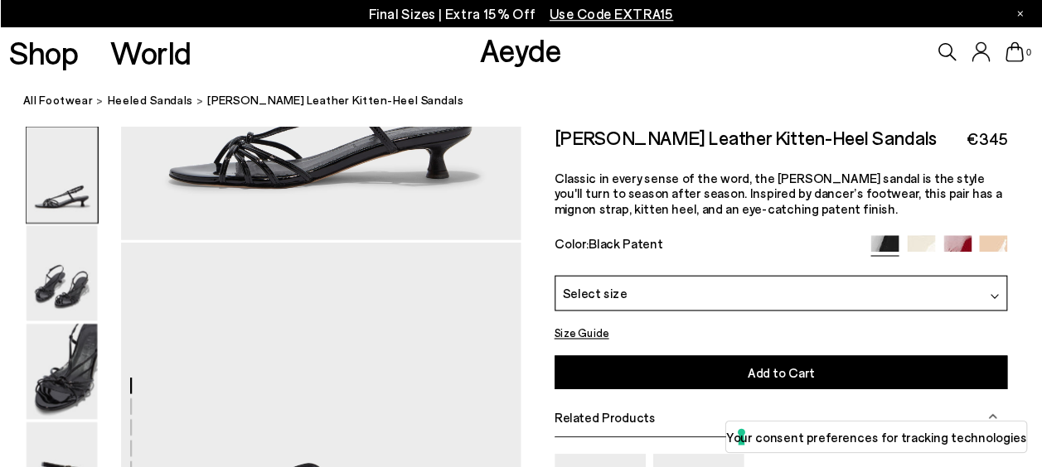
scroll to position [207, 0]
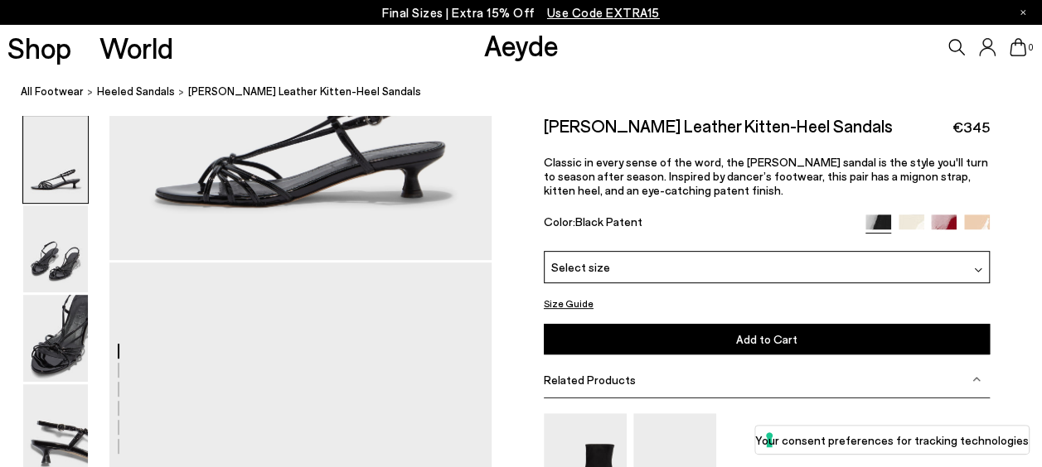
drag, startPoint x: 406, startPoint y: 2, endPoint x: 642, endPoint y: 87, distance: 251.2
click at [642, 87] on ol "All Footwear Heeled Sandals Rhonda Leather Kitten-Heel Sandals" at bounding box center [531, 91] width 1021 height 17
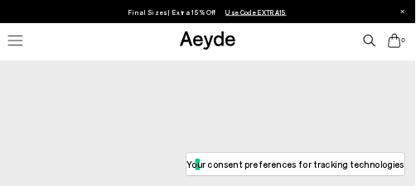
scroll to position [41, 0]
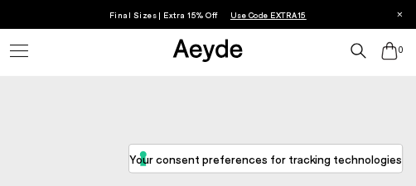
drag, startPoint x: 1053, startPoint y: 2, endPoint x: 244, endPoint y: 51, distance: 811.3
click at [244, 51] on icon at bounding box center [208, 50] width 75 height 27
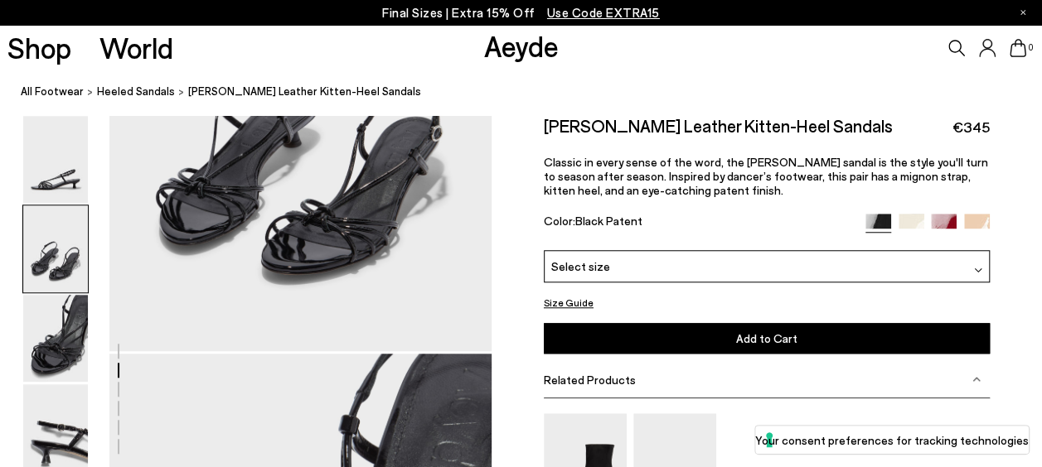
scroll to position [628, 0]
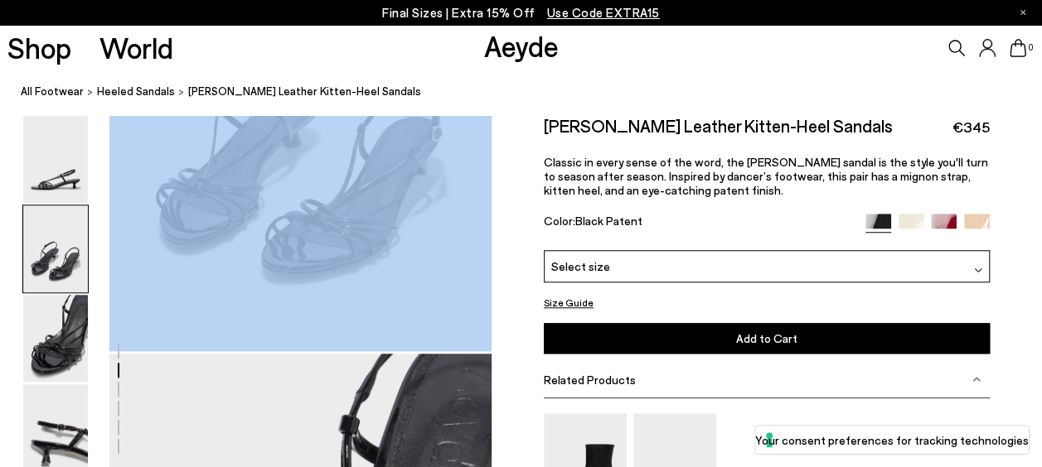
drag, startPoint x: 103, startPoint y: 169, endPoint x: 43, endPoint y: 177, distance: 60.3
click at [43, 177] on img at bounding box center [55, 159] width 65 height 87
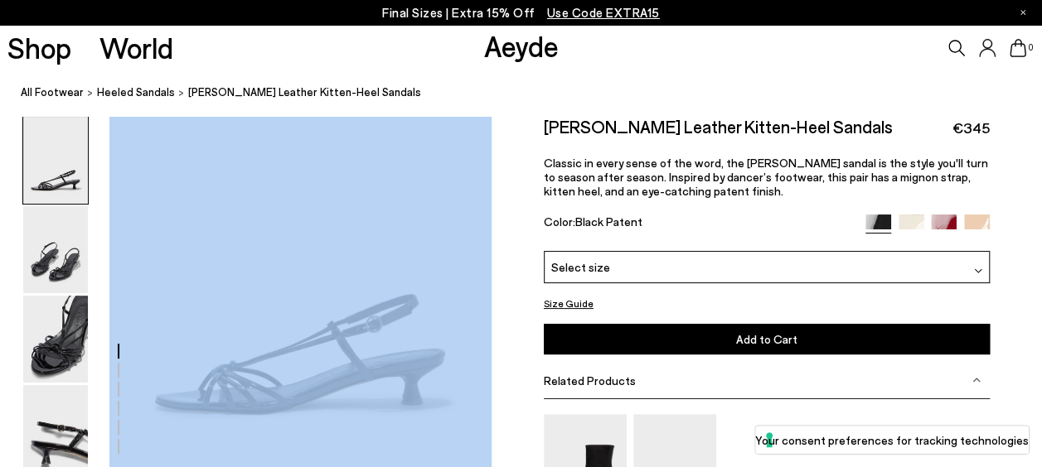
scroll to position [0, 0]
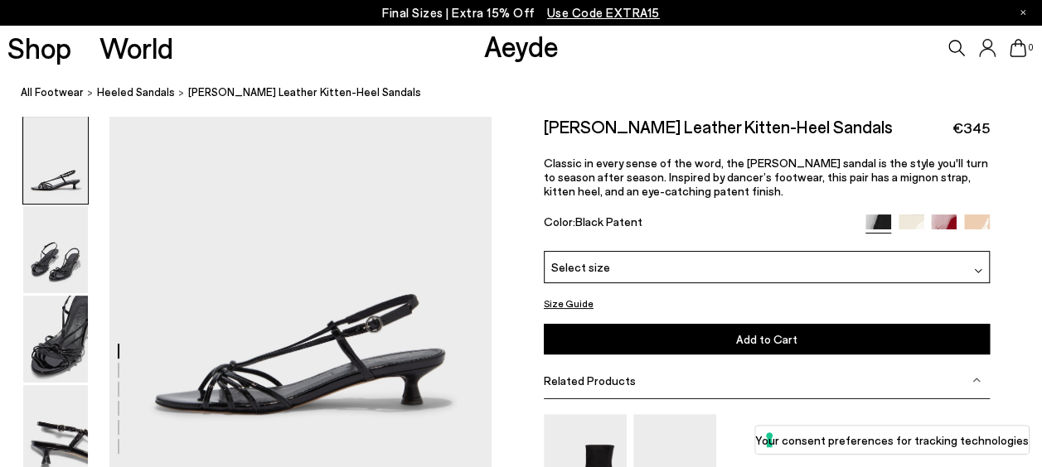
click at [530, 211] on div "Size Guide Shoes Belt Our shoes come in European sizing. The easiest way to mea…" at bounding box center [767, 390] width 550 height 549
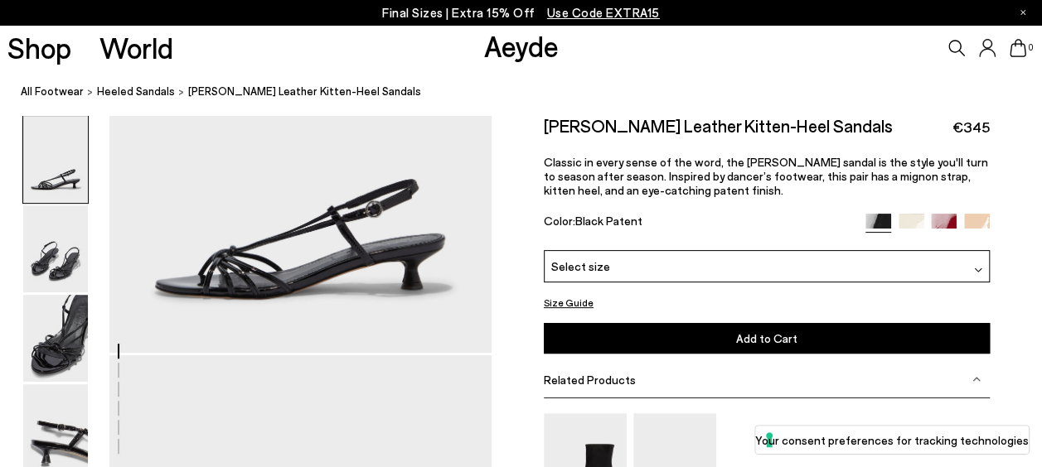
scroll to position [83, 0]
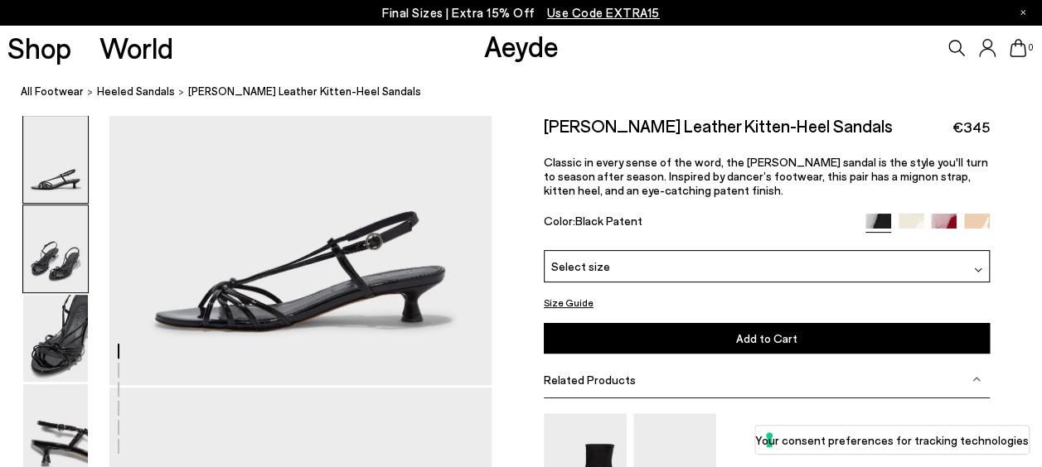
click at [51, 234] on img at bounding box center [55, 249] width 65 height 87
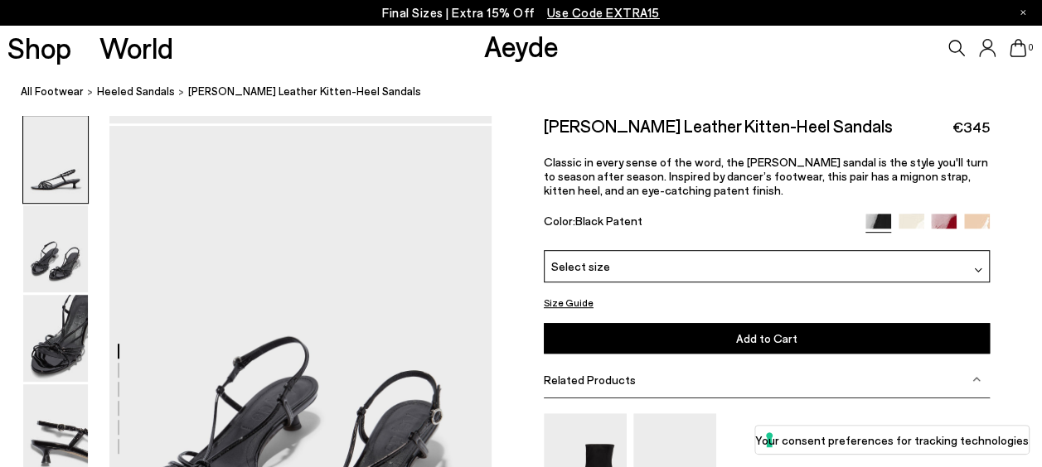
scroll to position [356, 0]
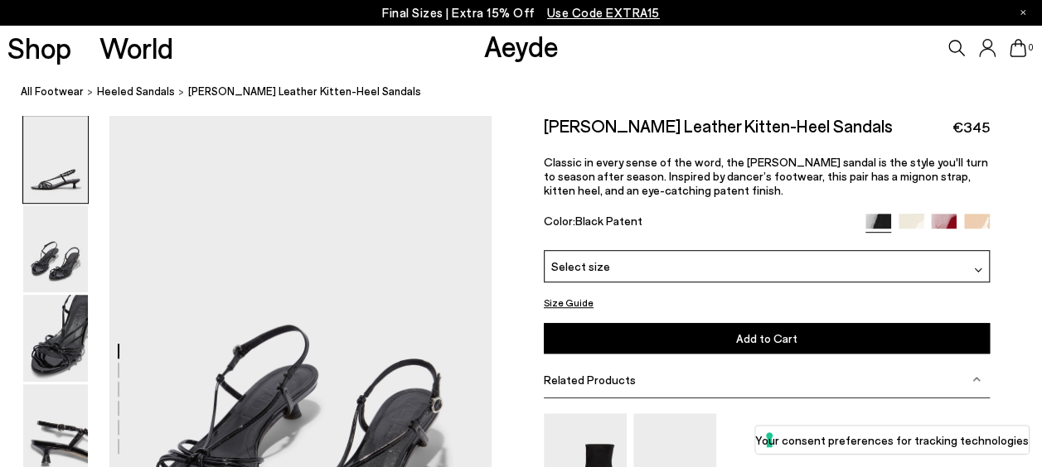
click at [53, 259] on img at bounding box center [55, 249] width 65 height 87
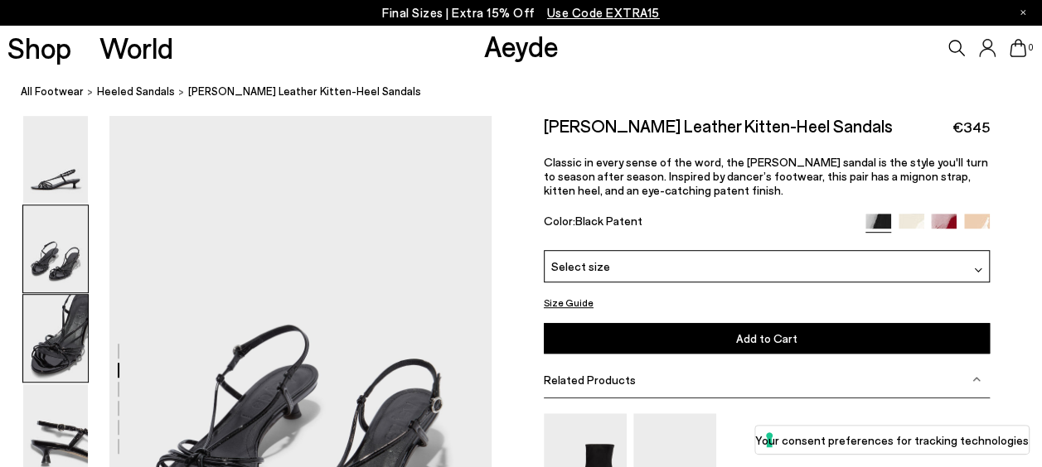
click at [45, 313] on img at bounding box center [55, 338] width 65 height 87
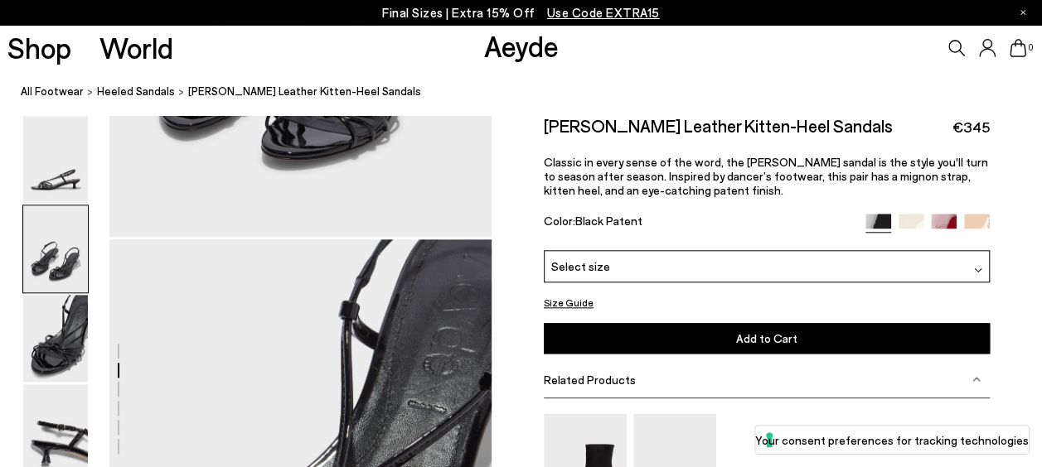
scroll to position [869, 0]
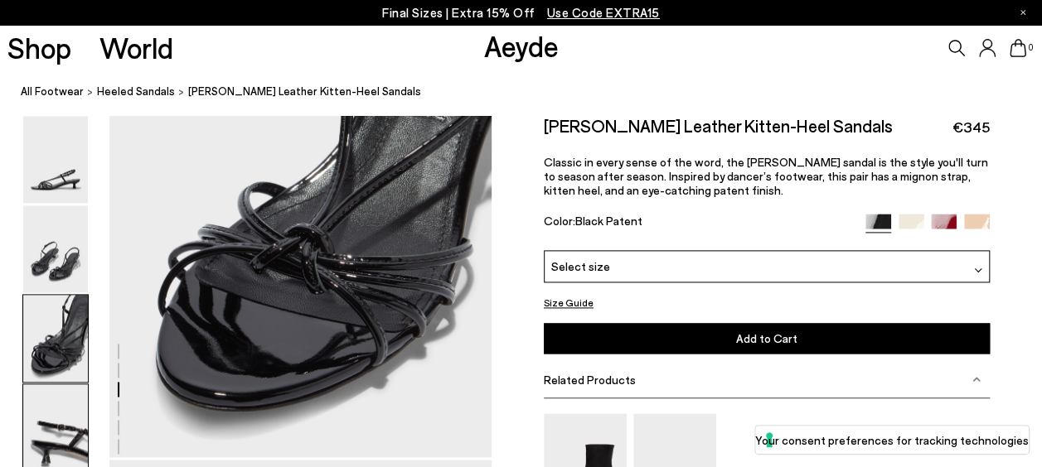
click at [72, 416] on img at bounding box center [55, 428] width 65 height 87
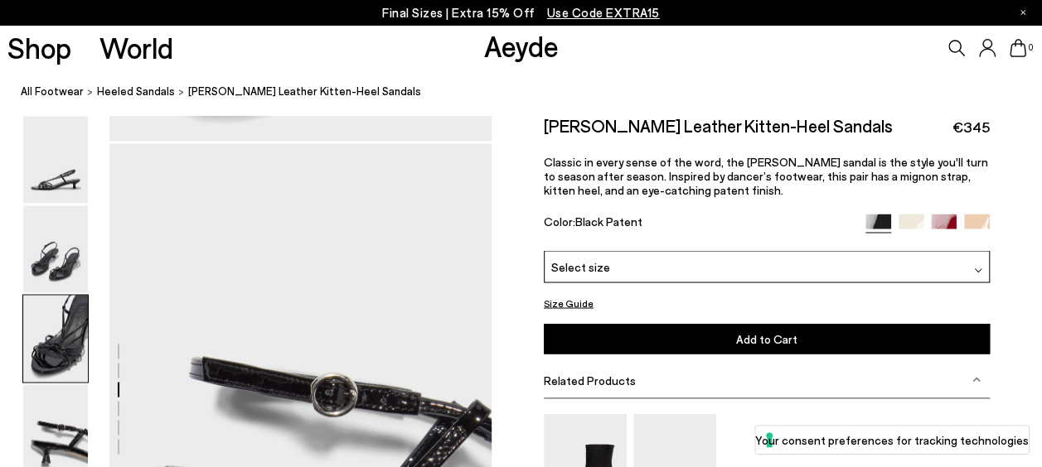
scroll to position [1380, 0]
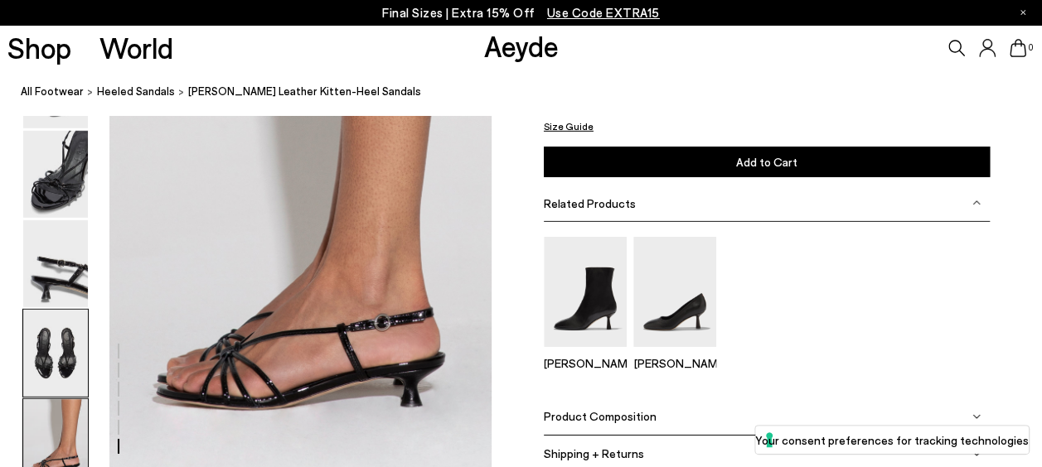
click at [65, 346] on img at bounding box center [55, 353] width 65 height 87
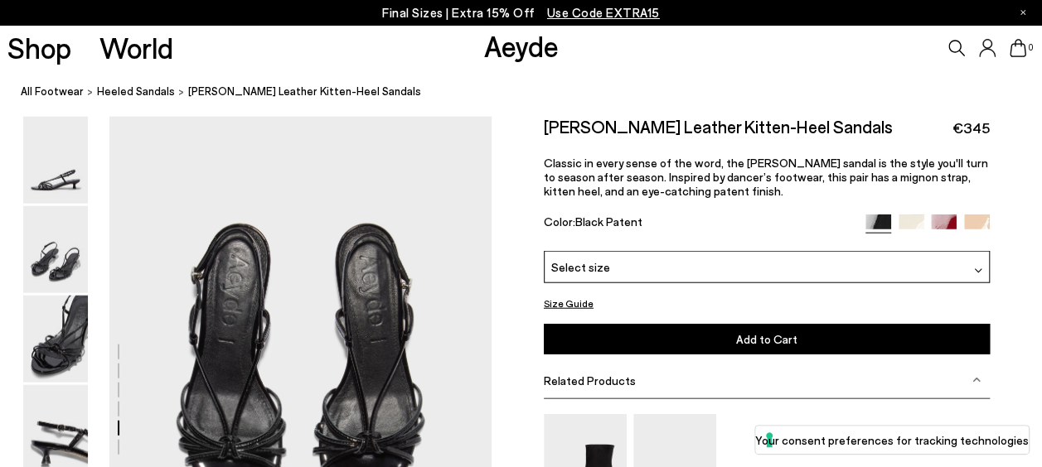
scroll to position [1891, 0]
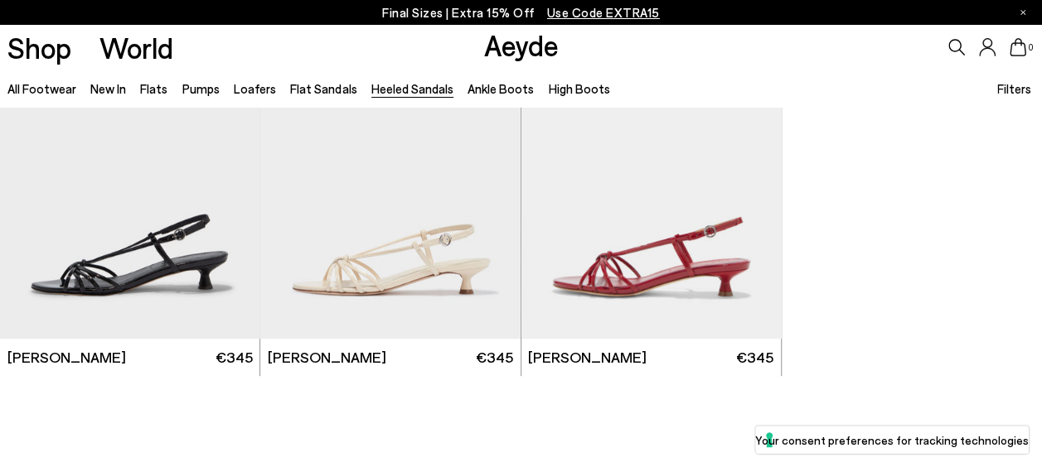
scroll to position [3339, 0]
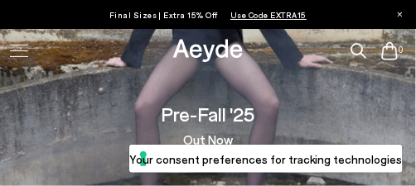
click at [400, 12] on icon at bounding box center [400, 14] width 5 height 5
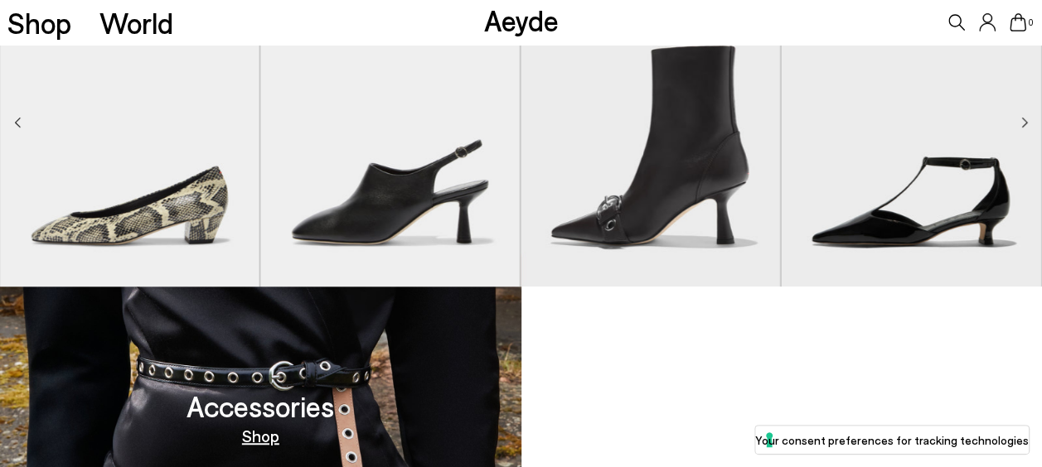
scroll to position [414, 0]
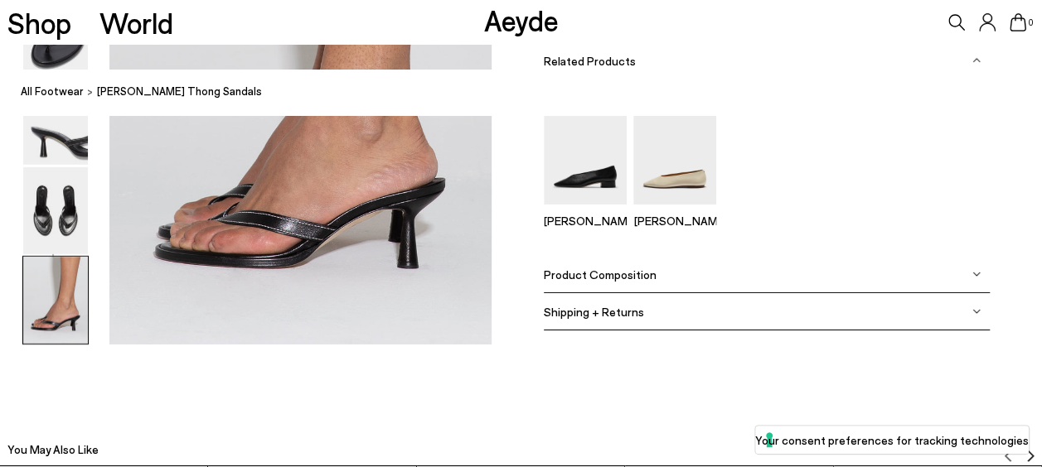
scroll to position [2569, 0]
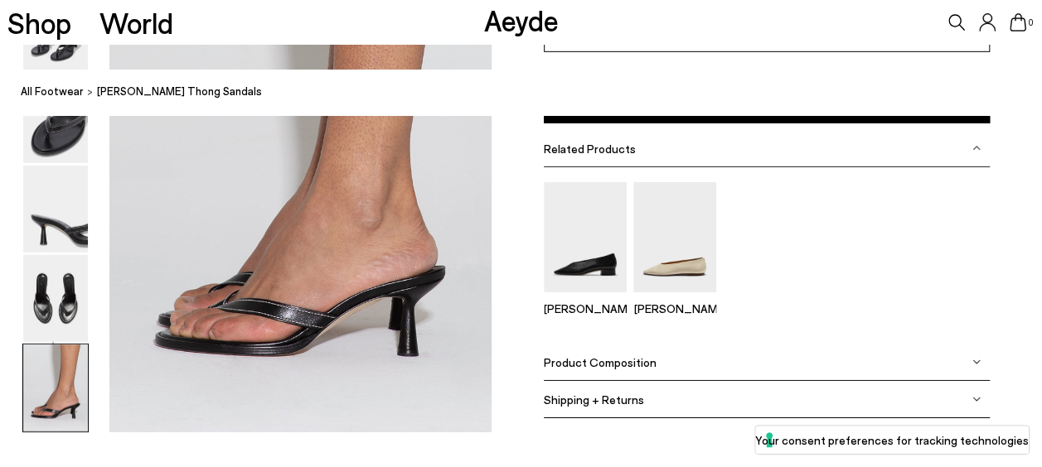
click at [579, 356] on span "Product Composition" at bounding box center [600, 363] width 113 height 14
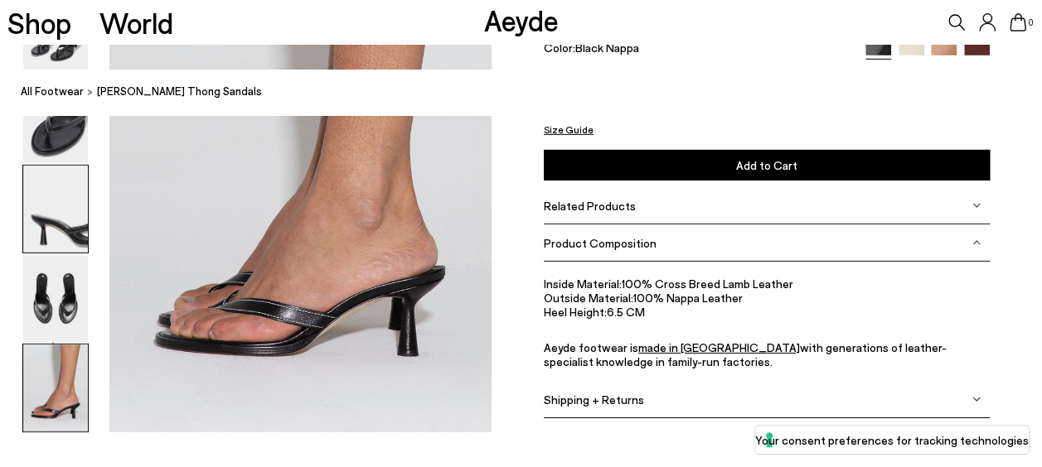
click at [61, 220] on img at bounding box center [55, 209] width 65 height 87
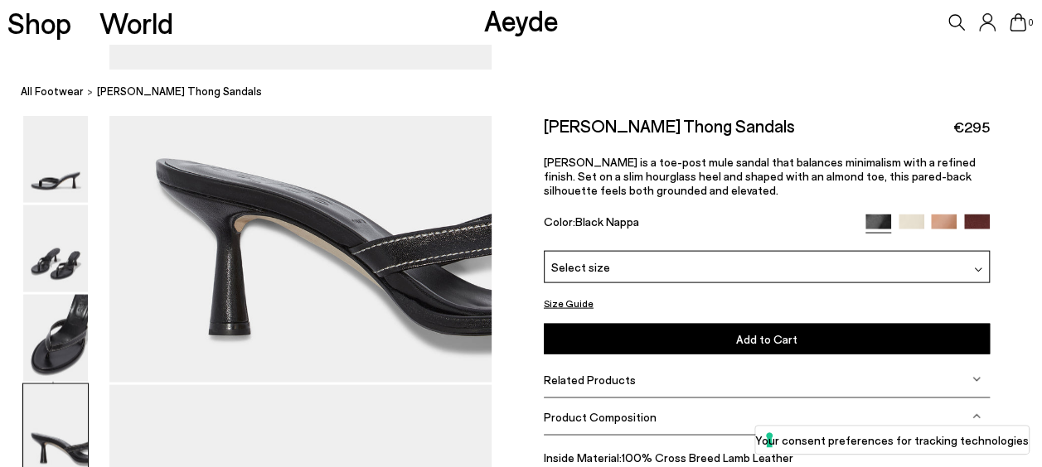
scroll to position [1603, 0]
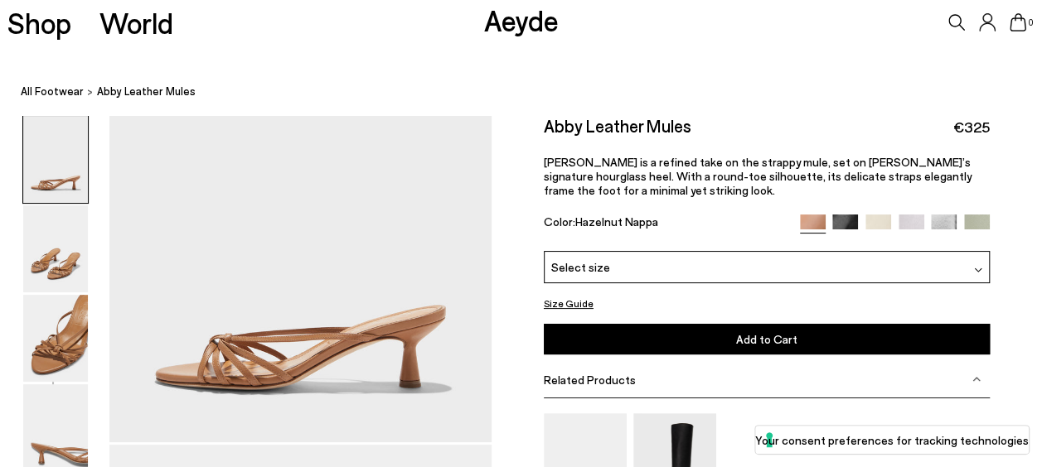
click at [882, 220] on img at bounding box center [878, 228] width 26 height 26
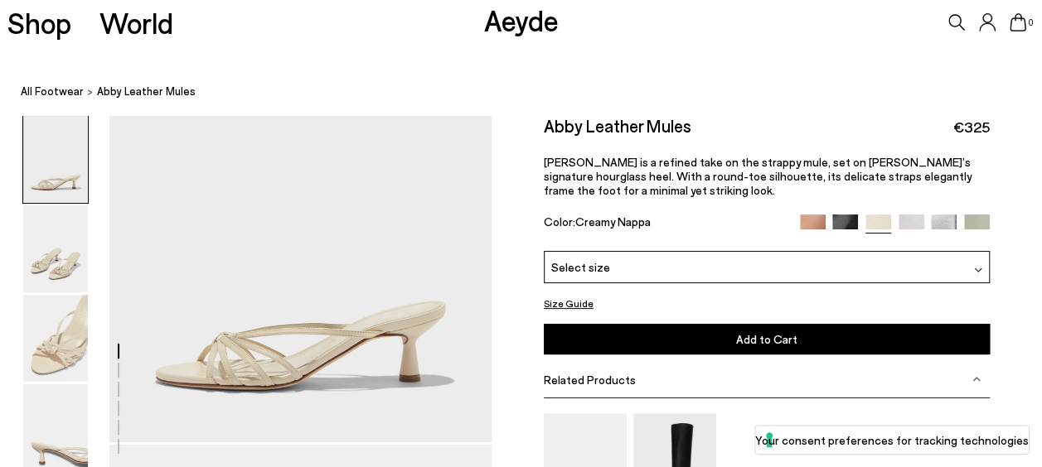
click at [973, 219] on img at bounding box center [977, 228] width 26 height 26
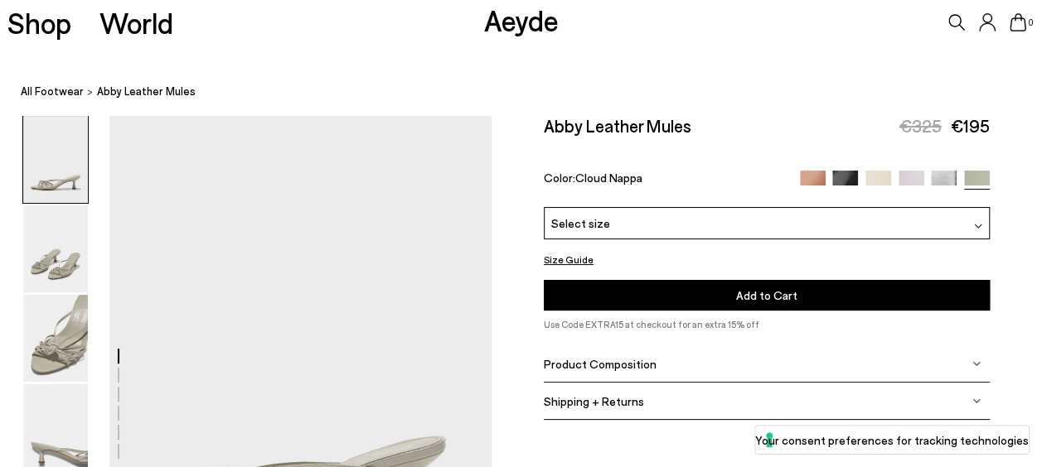
click at [942, 184] on img at bounding box center [944, 184] width 26 height 26
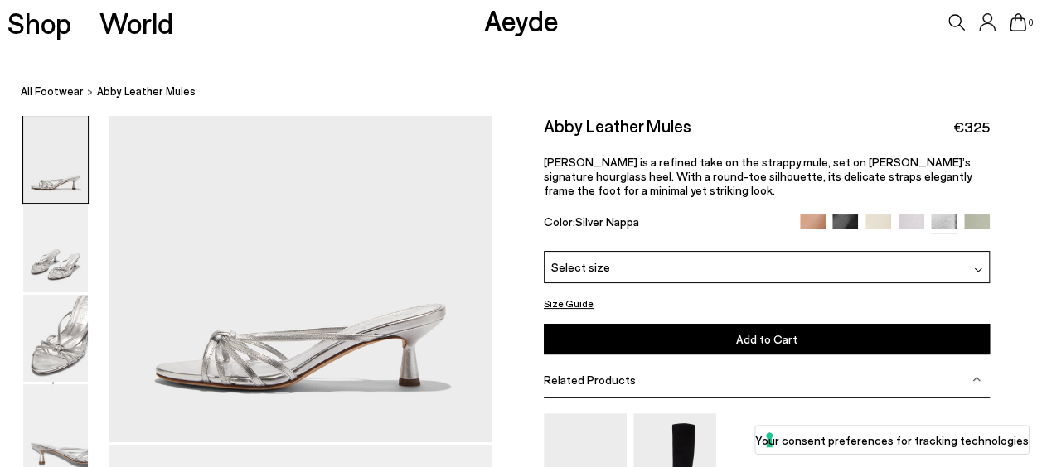
click at [912, 220] on img at bounding box center [911, 228] width 26 height 26
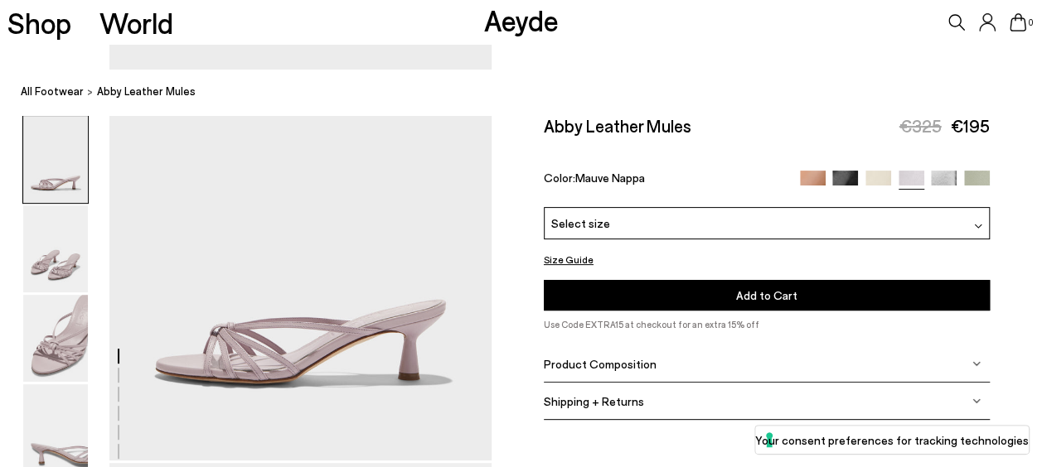
scroll to position [166, 0]
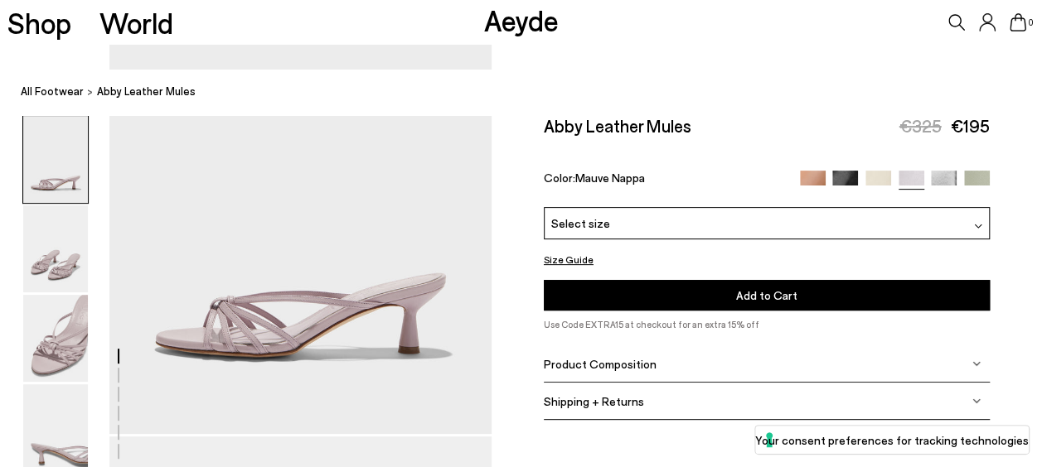
click at [882, 179] on img at bounding box center [878, 184] width 26 height 26
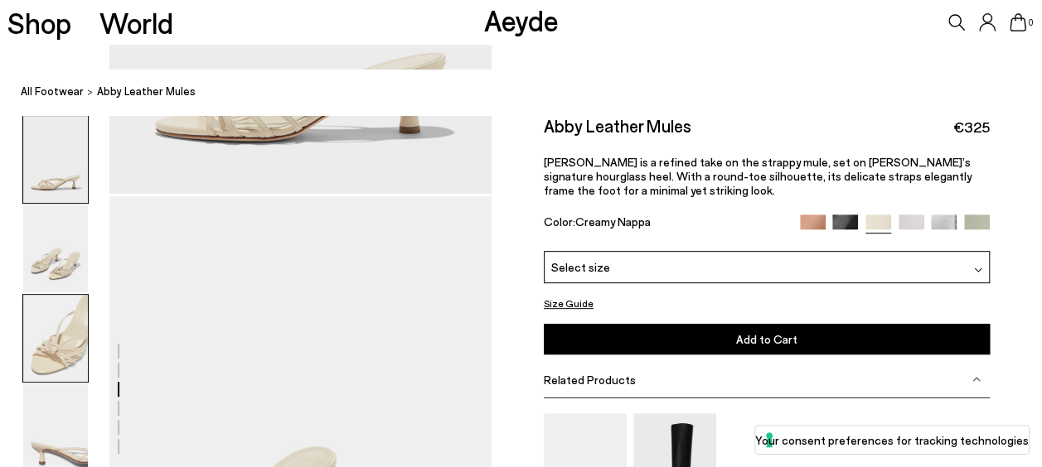
click at [64, 156] on img at bounding box center [55, 159] width 65 height 87
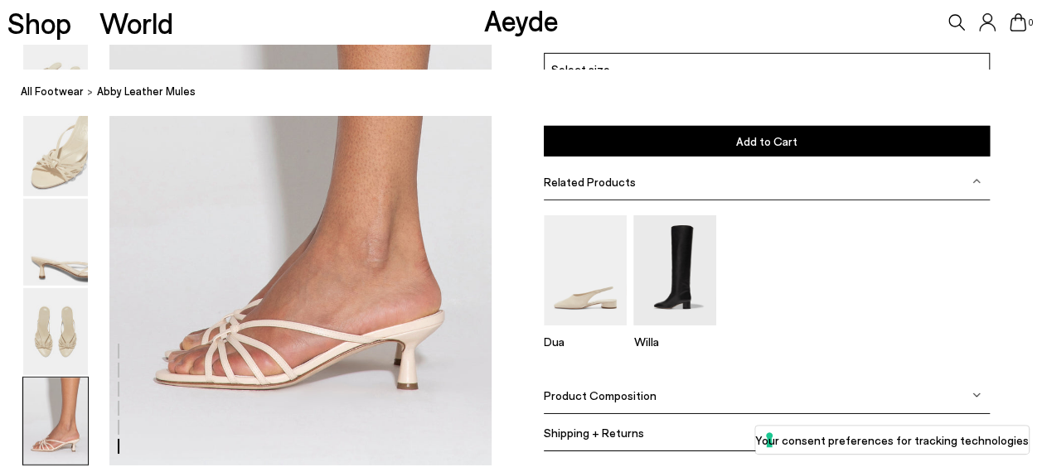
scroll to position [2569, 0]
